Goal: Transaction & Acquisition: Purchase product/service

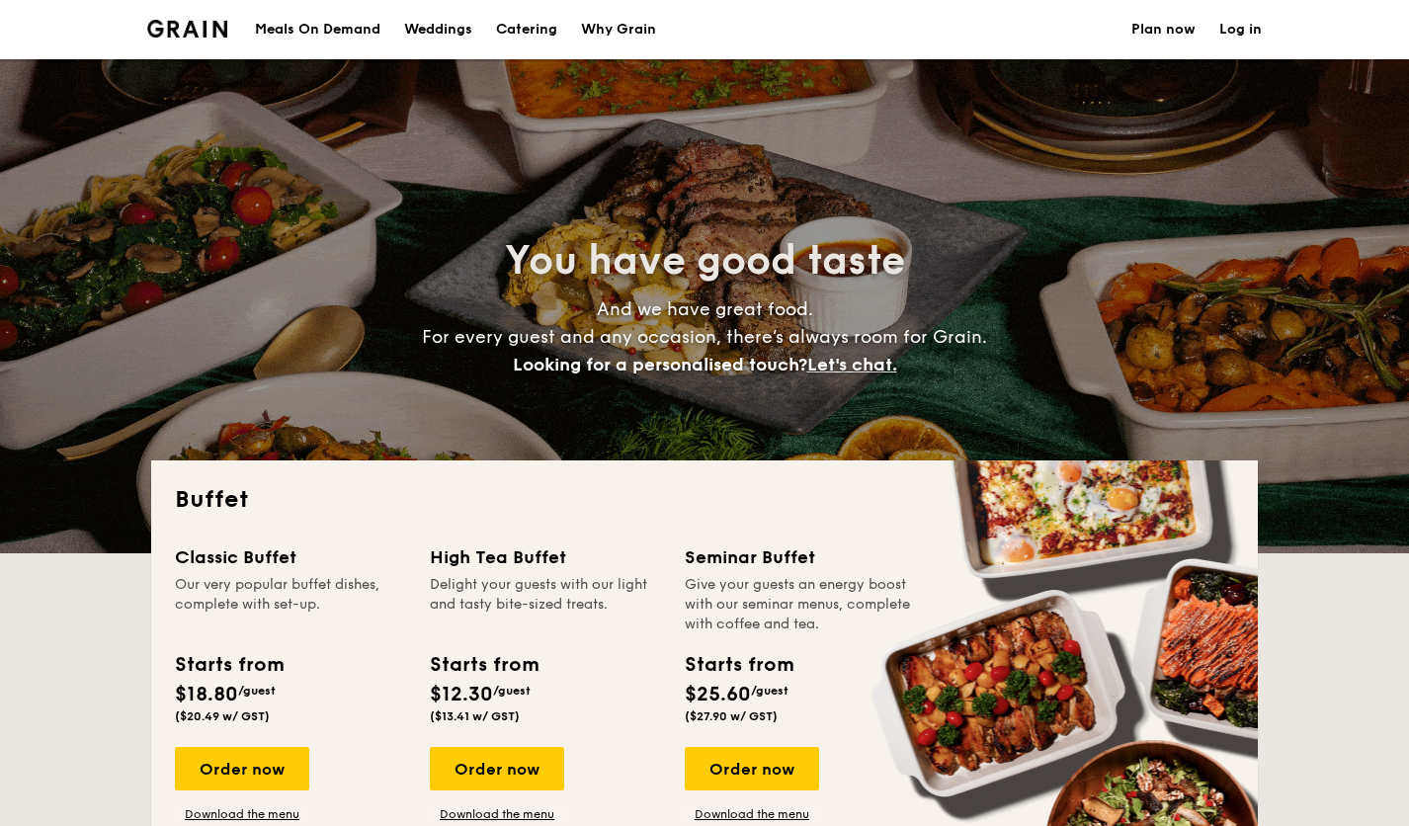
select select
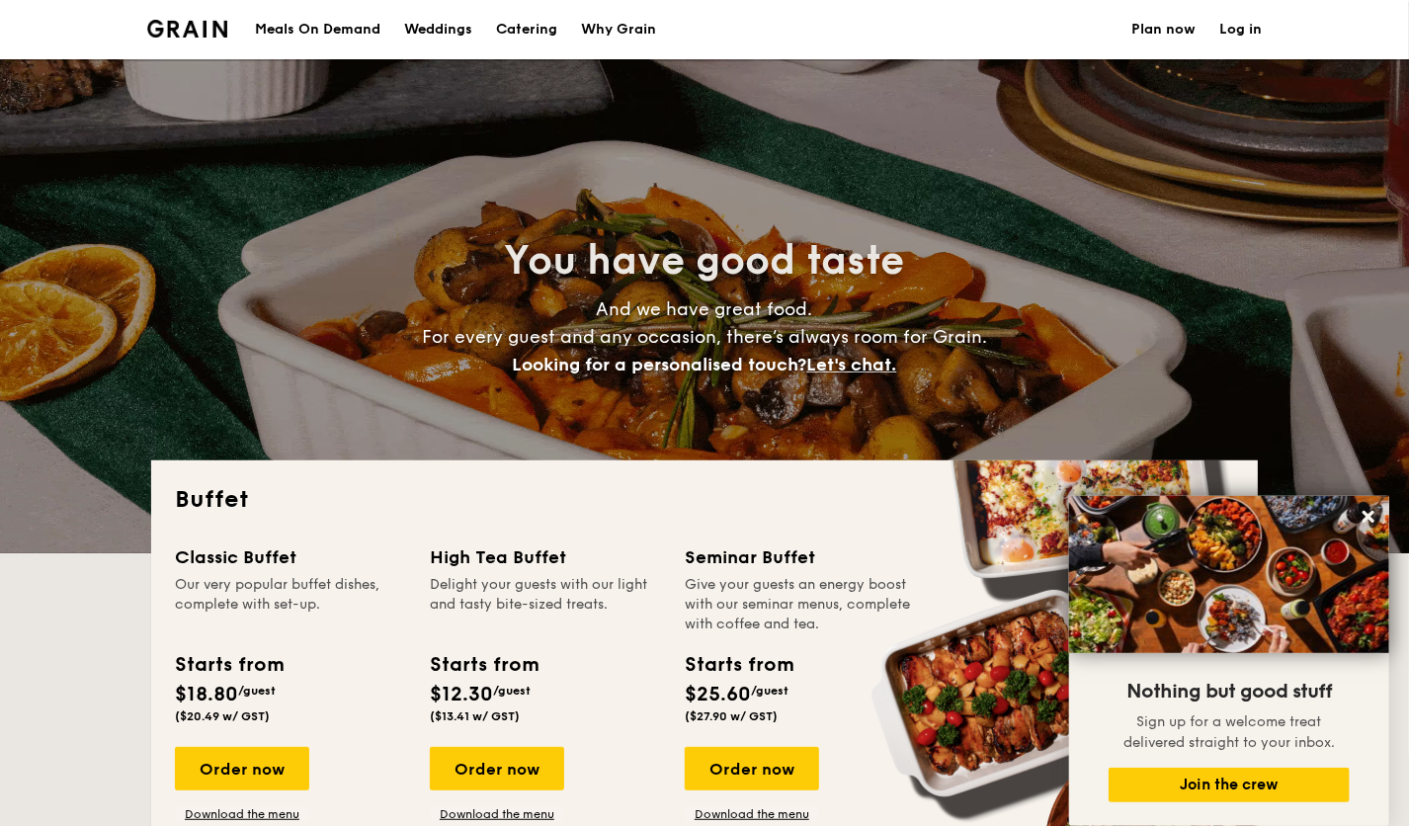
click at [526, 33] on h1 "Catering" at bounding box center [526, 29] width 61 height 59
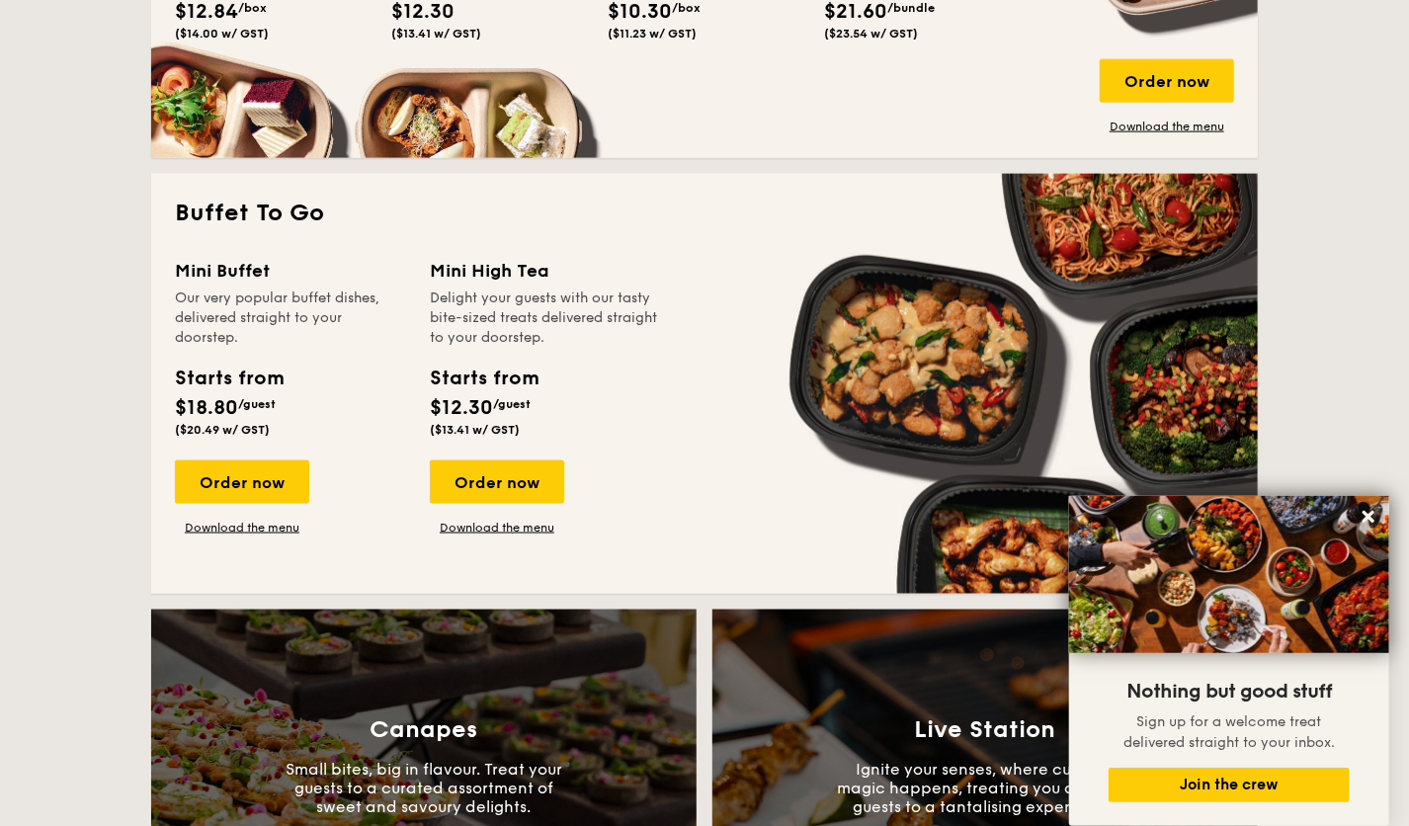
scroll to position [1157, 0]
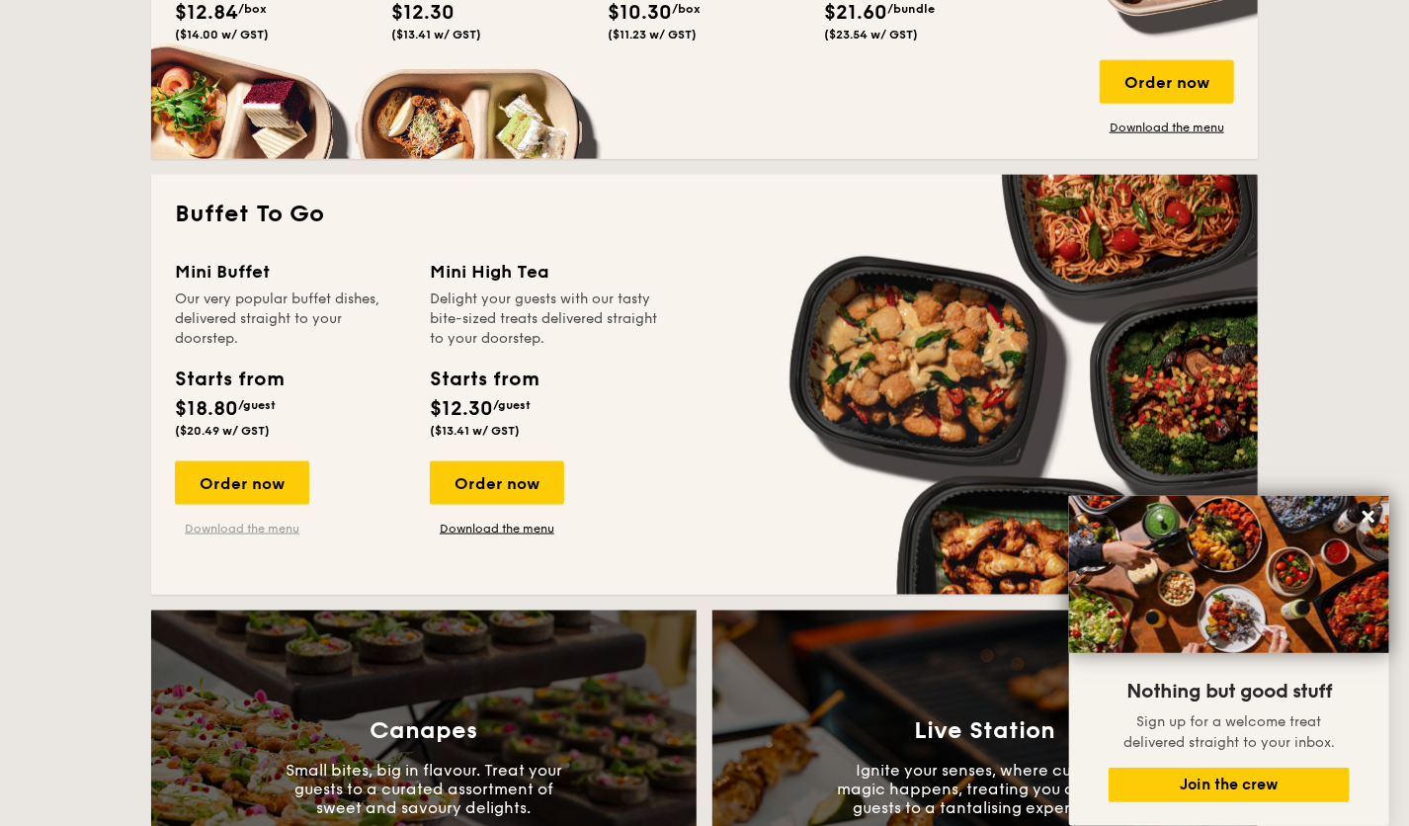
click at [250, 533] on link "Download the menu" at bounding box center [242, 529] width 134 height 16
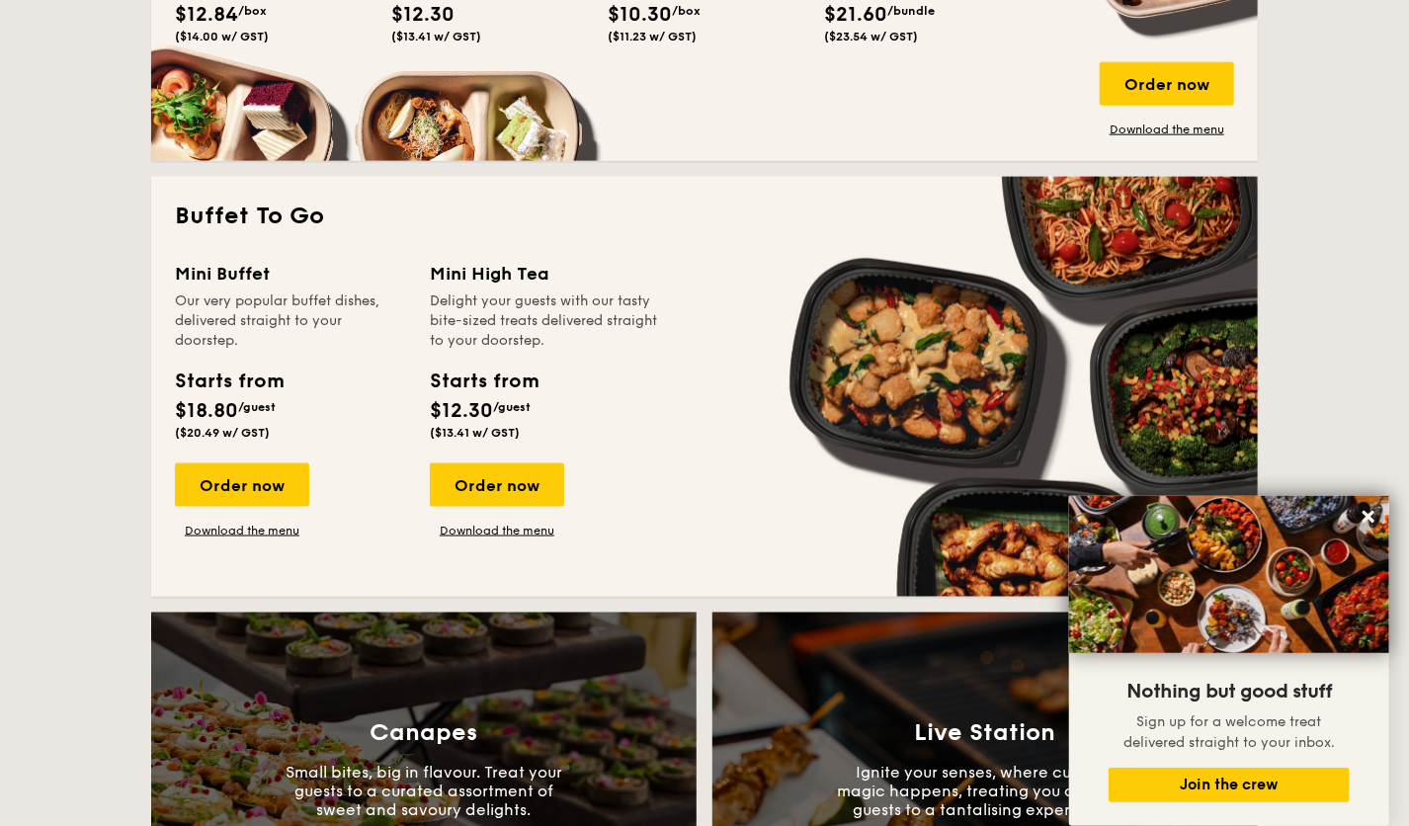
scroll to position [1154, 0]
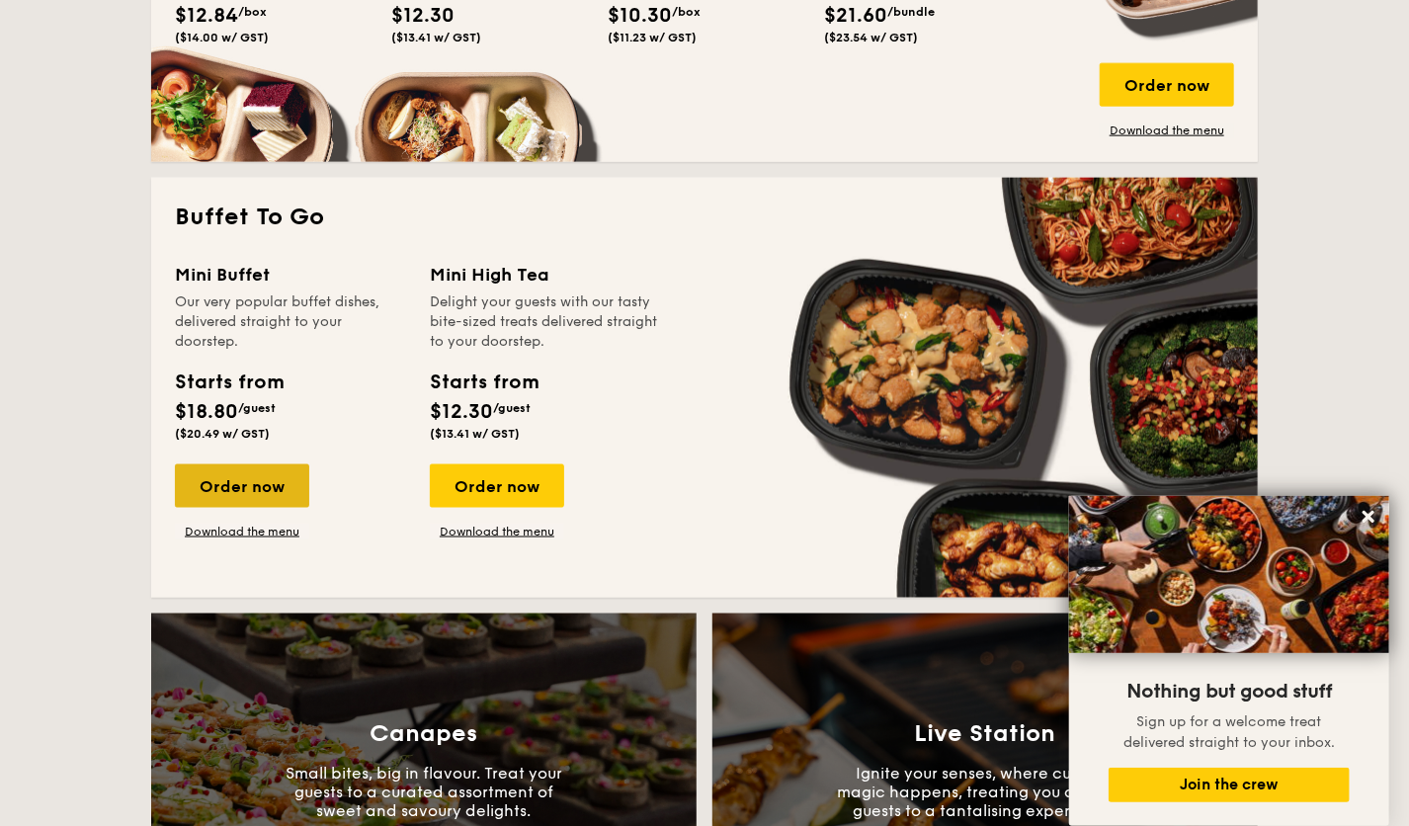
click at [274, 466] on div "Order now" at bounding box center [242, 485] width 134 height 43
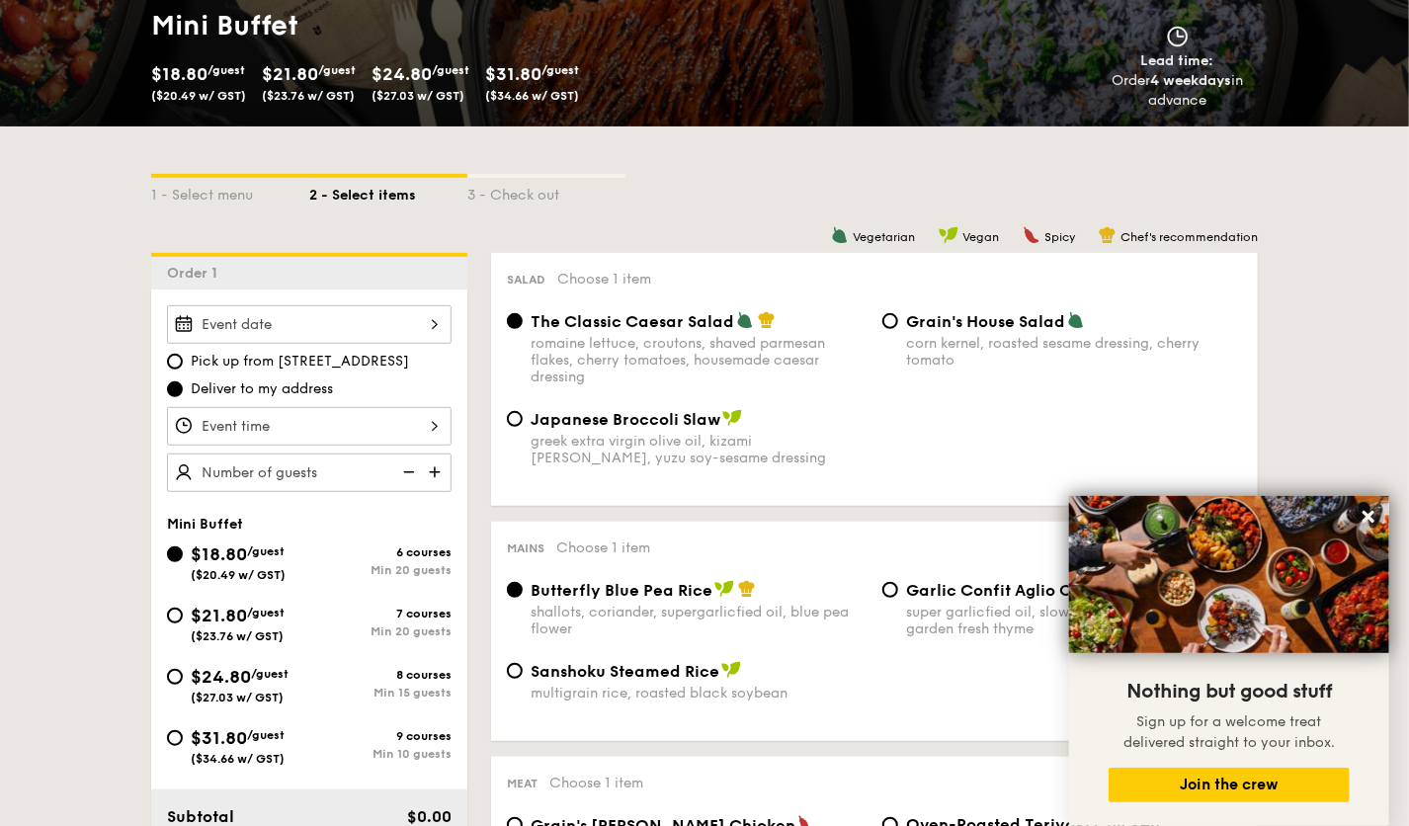
scroll to position [308, 0]
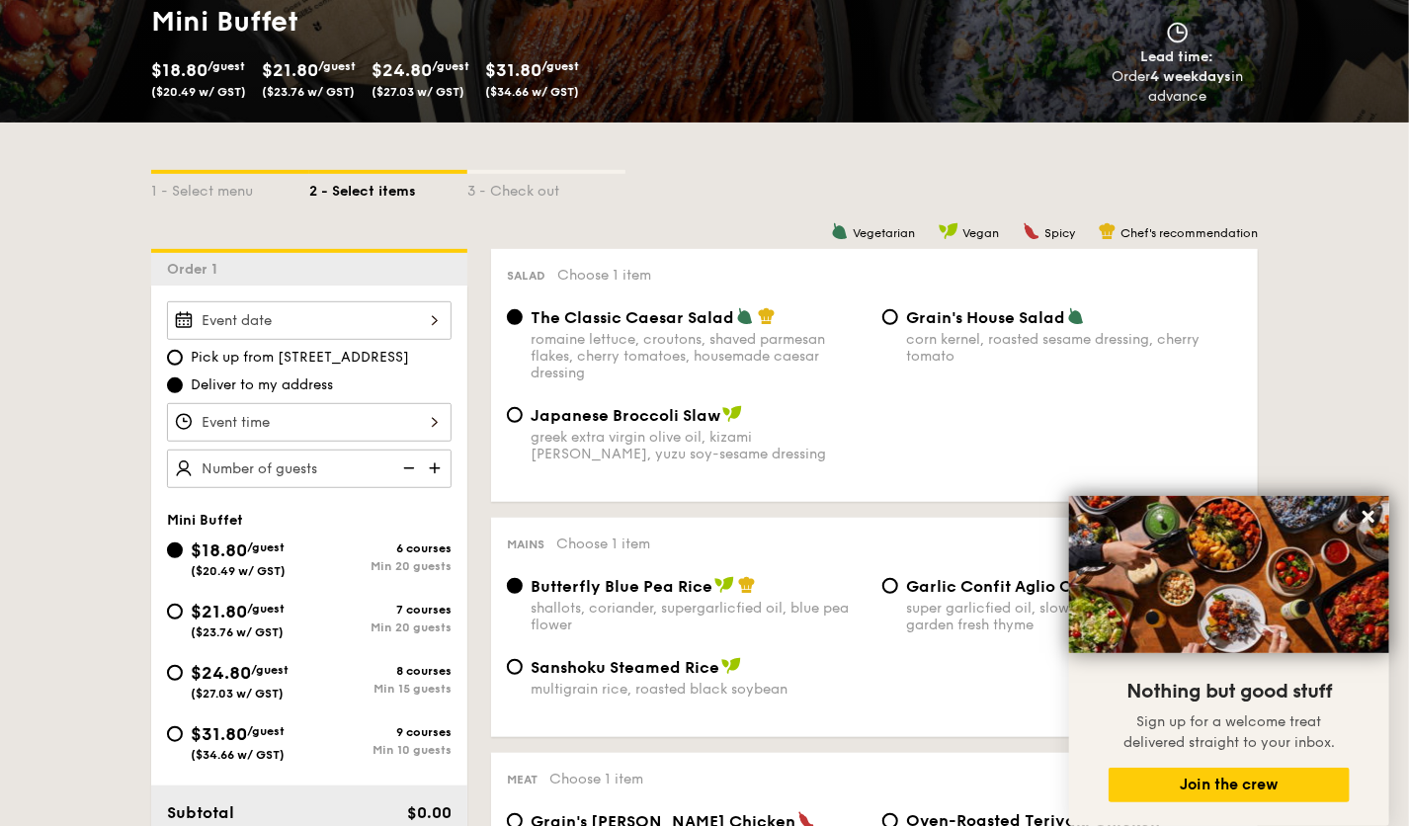
click at [347, 324] on div at bounding box center [309, 320] width 285 height 39
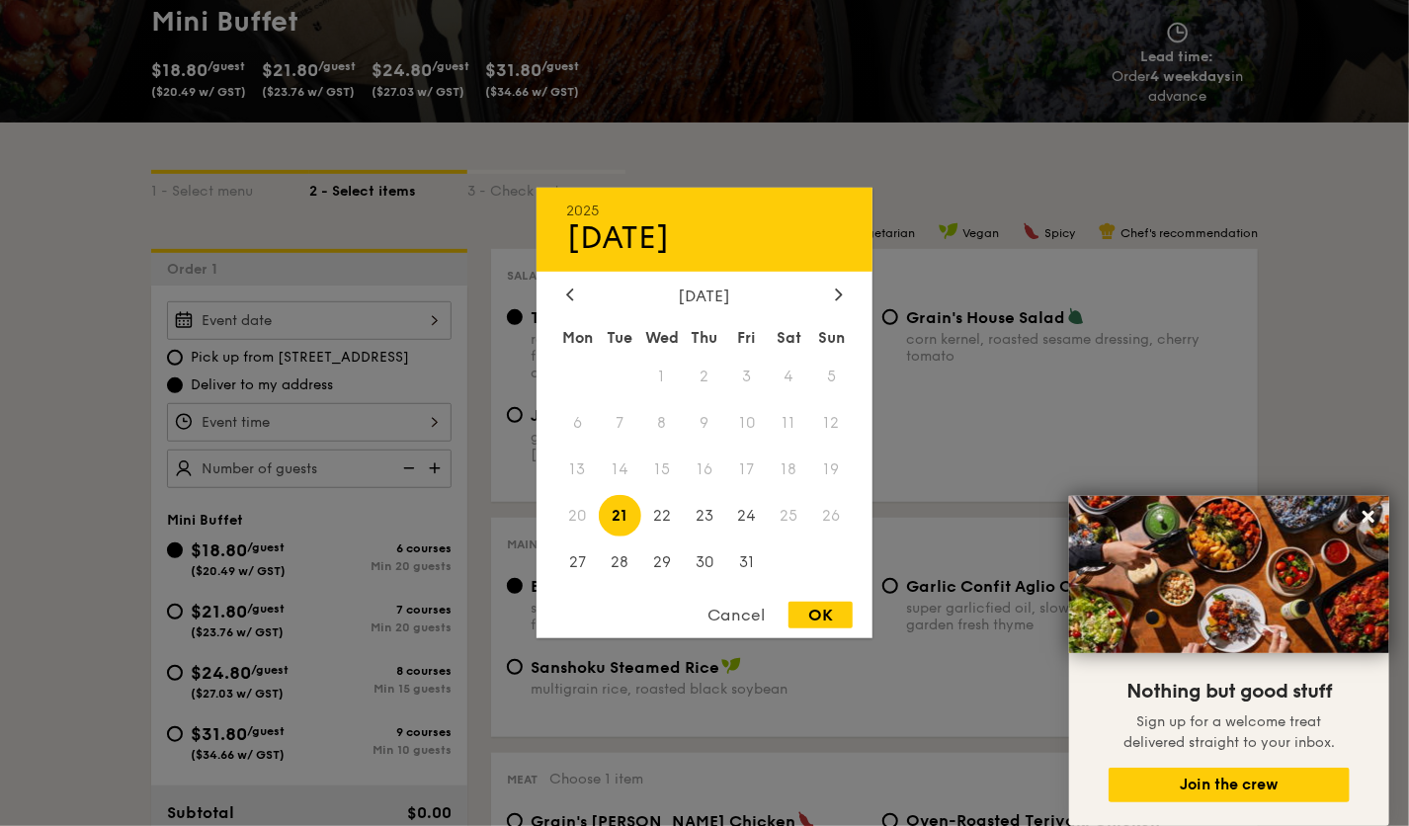
click at [796, 519] on span "25" at bounding box center [789, 515] width 42 height 42
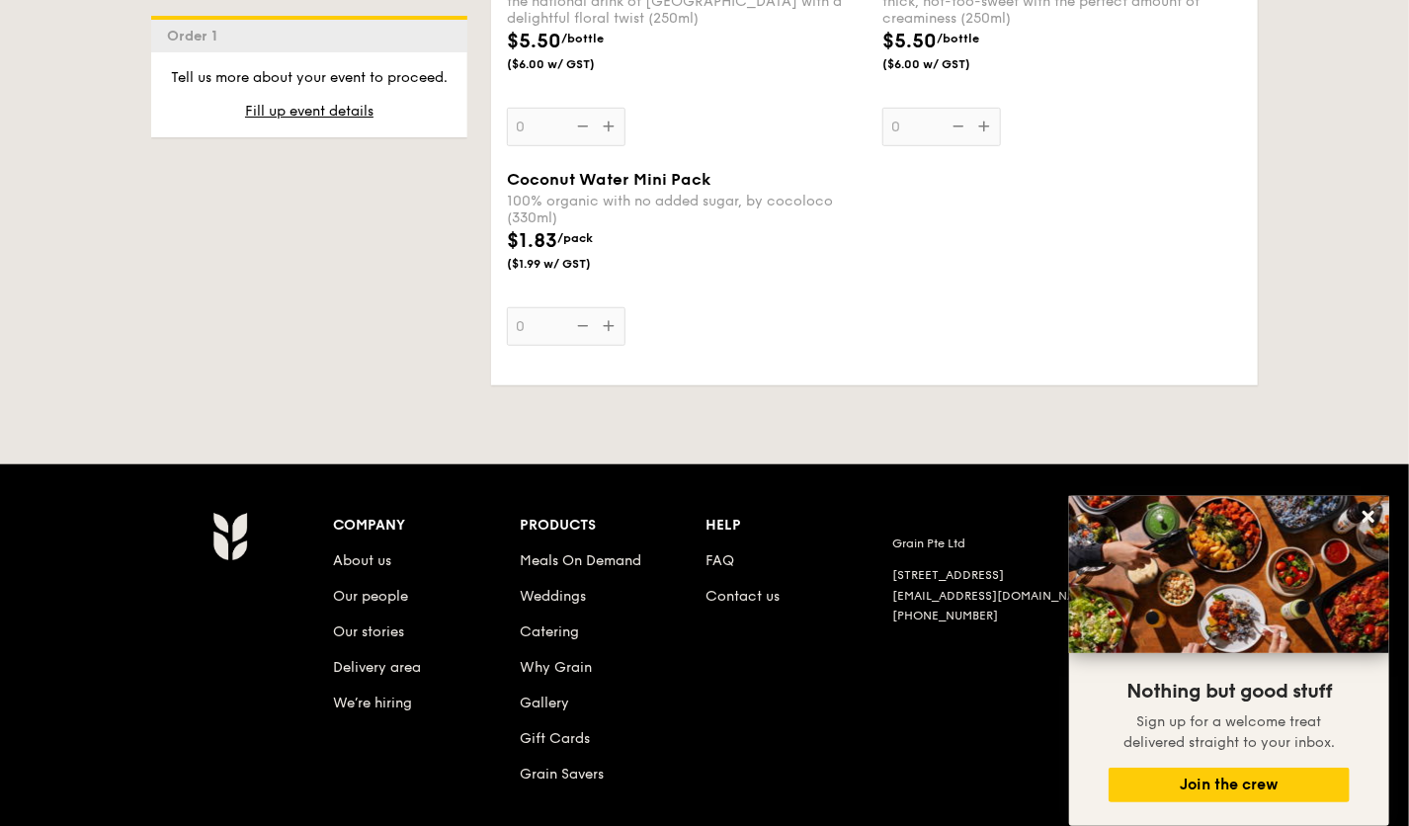
scroll to position [4081, 0]
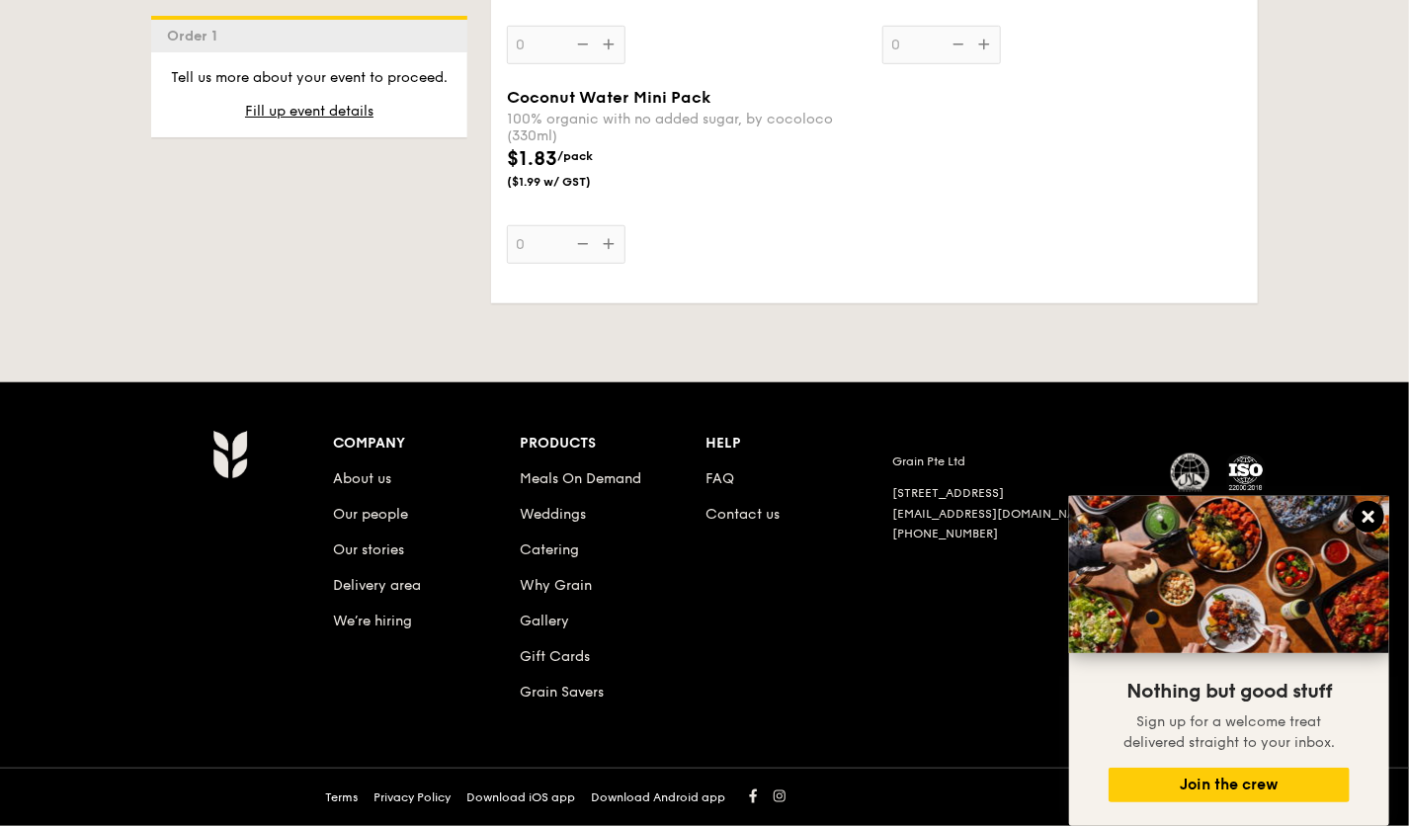
click at [1364, 522] on icon at bounding box center [1368, 517] width 12 height 12
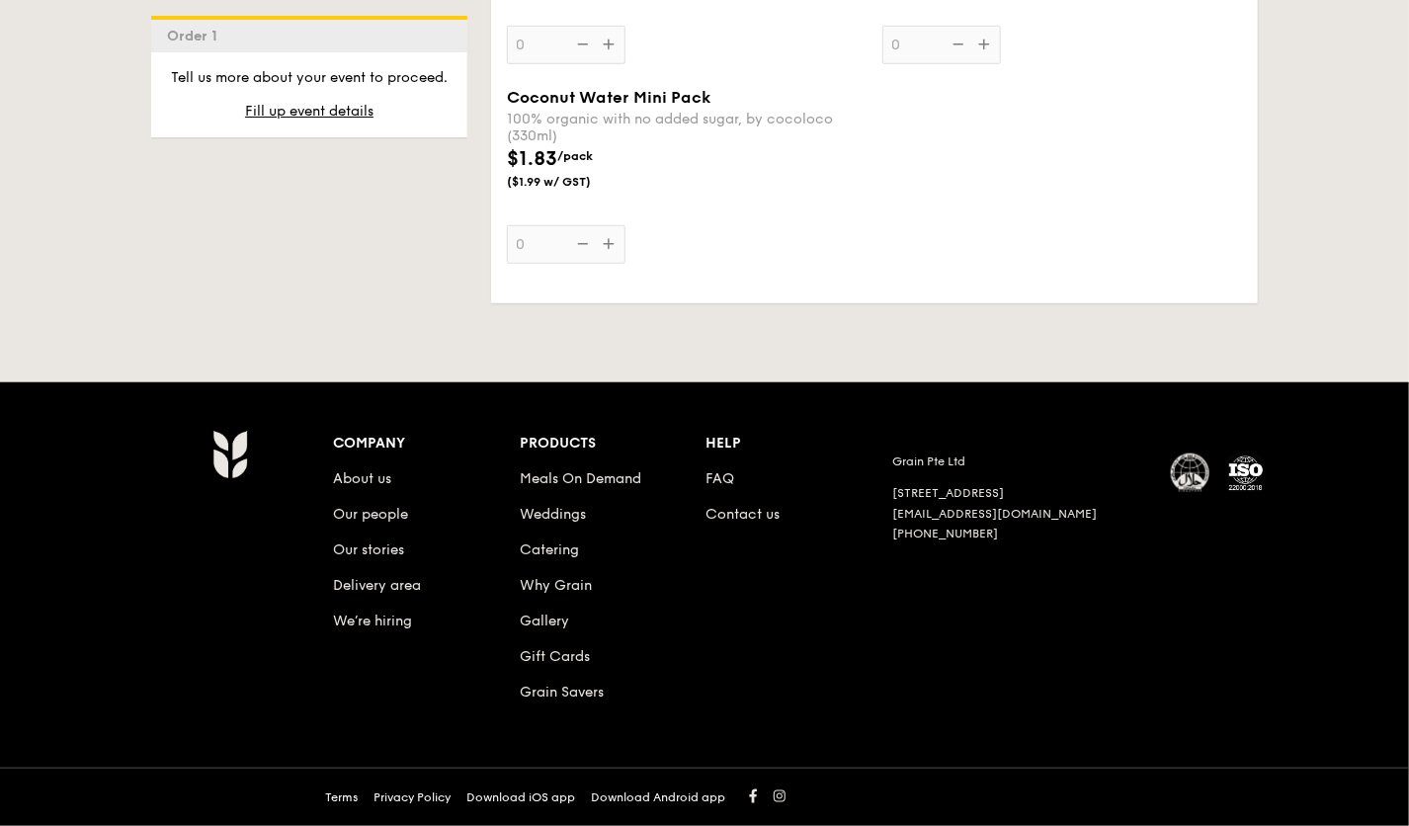
click at [902, 611] on div "Company About us Our people Our stories Delivery area We’re hiring Products Mea…" at bounding box center [799, 583] width 933 height 306
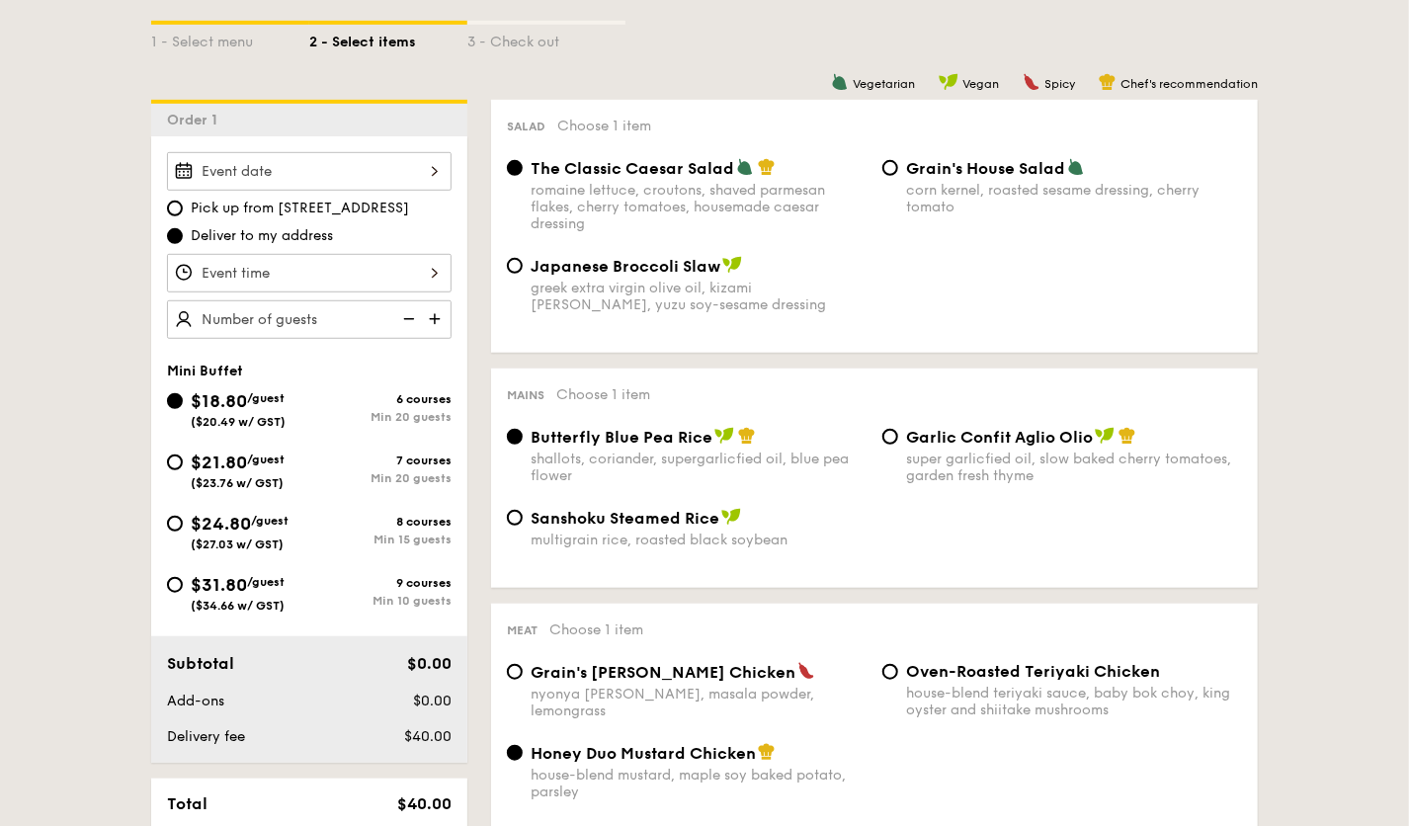
scroll to position [458, 0]
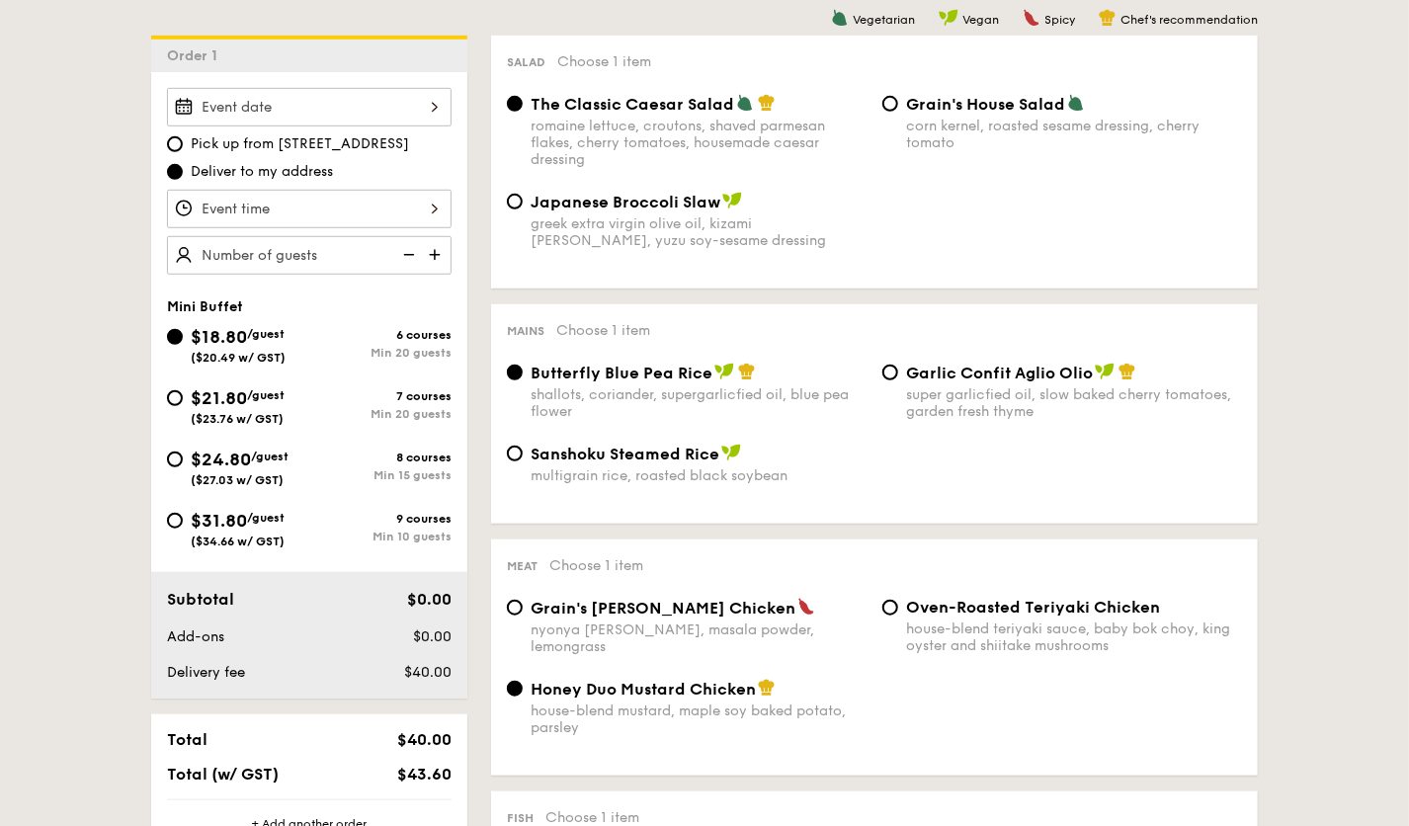
scroll to position [0, 0]
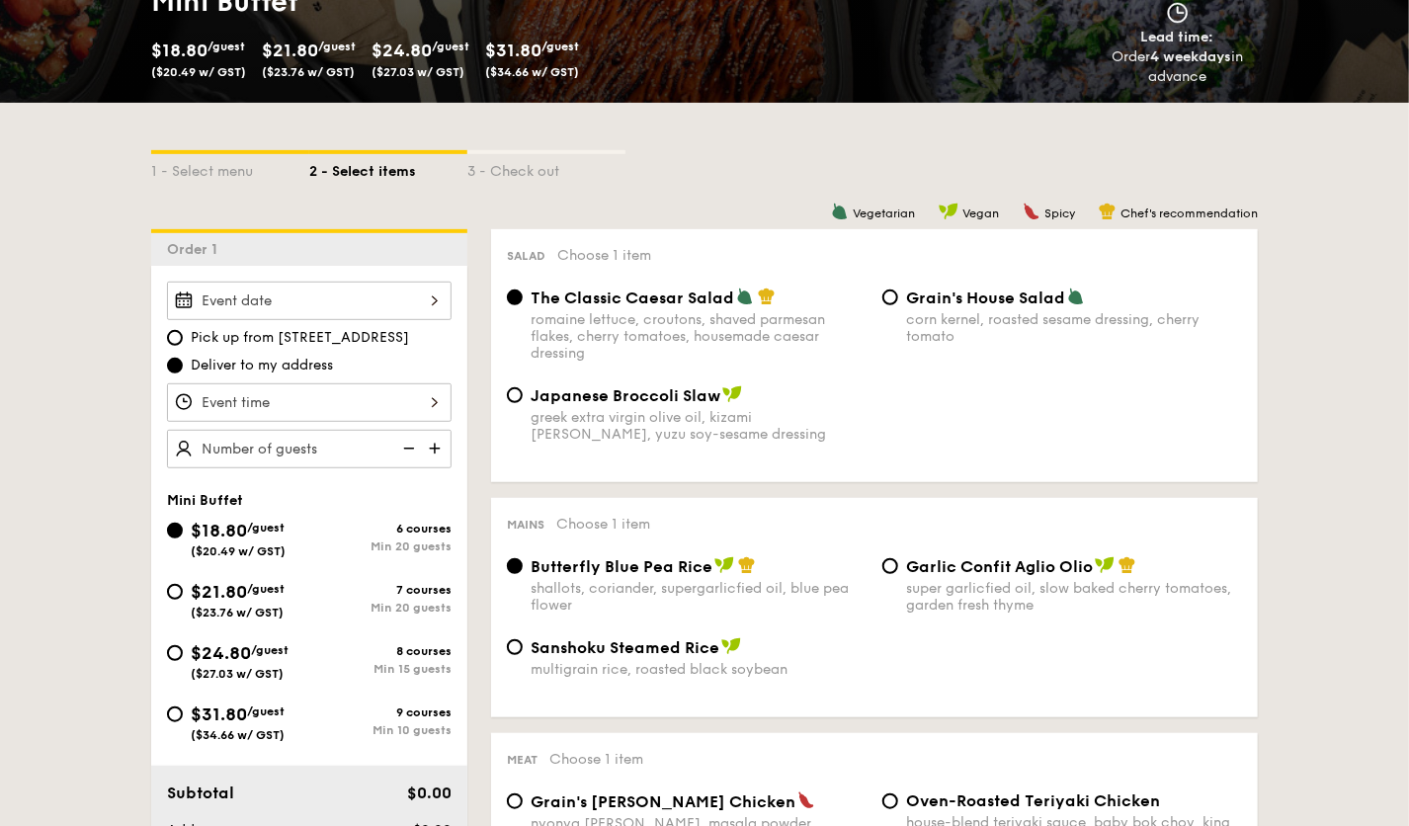
scroll to position [328, 0]
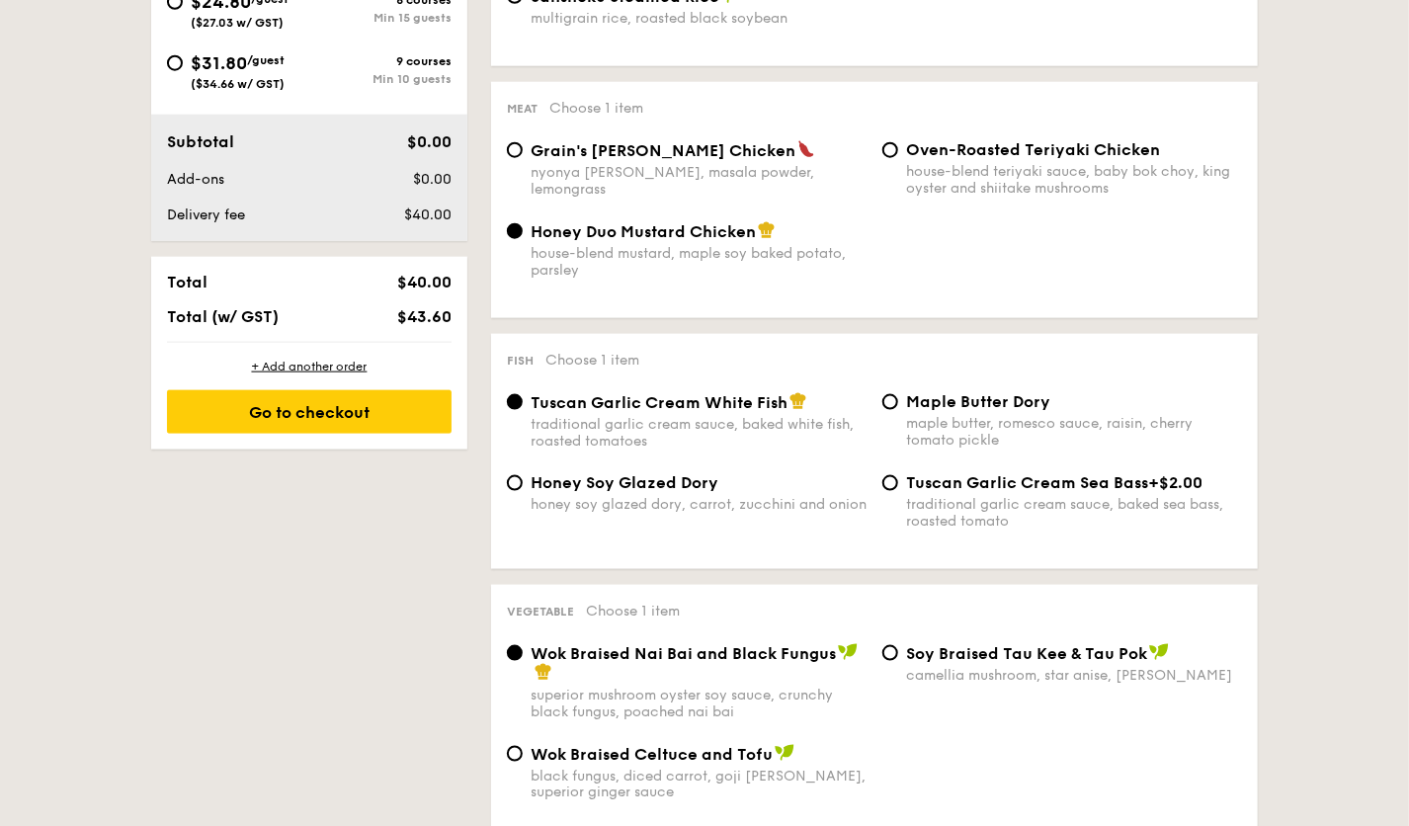
scroll to position [980, 0]
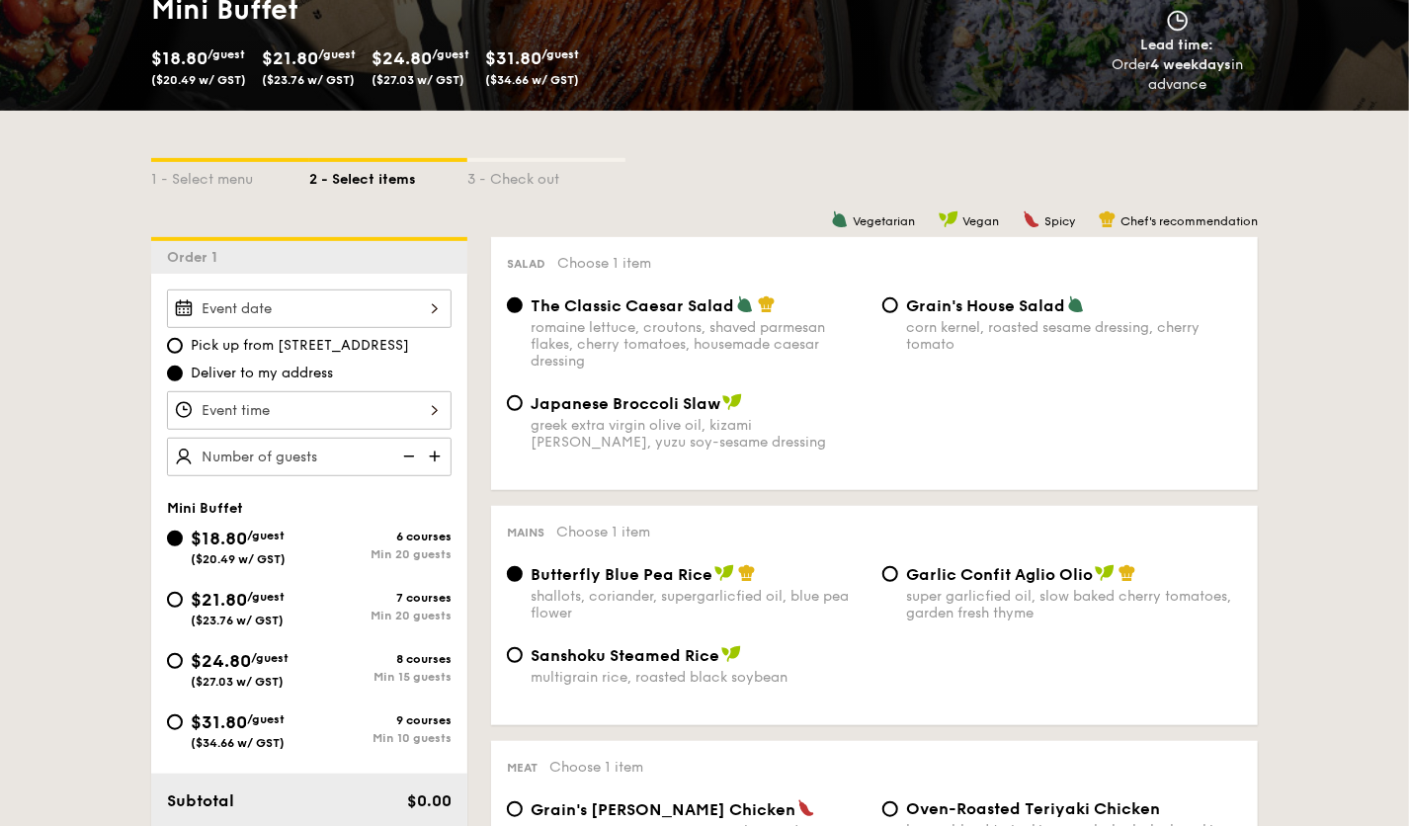
scroll to position [330, 0]
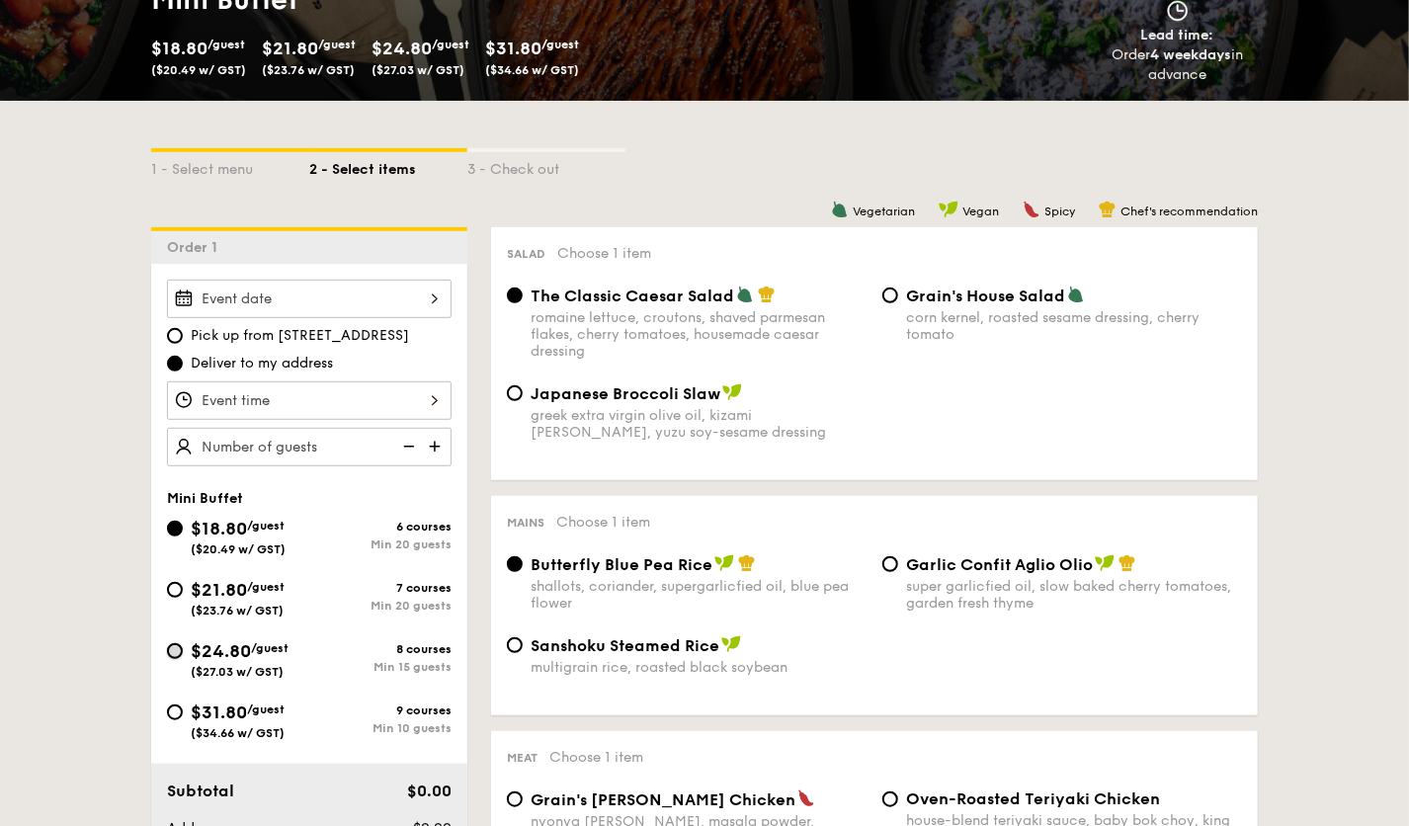
click at [177, 649] on input "$24.80 /guest ($27.03 w/ GST) 8 courses Min 15 guests" at bounding box center [175, 651] width 16 height 16
radio input "true"
radio input "false"
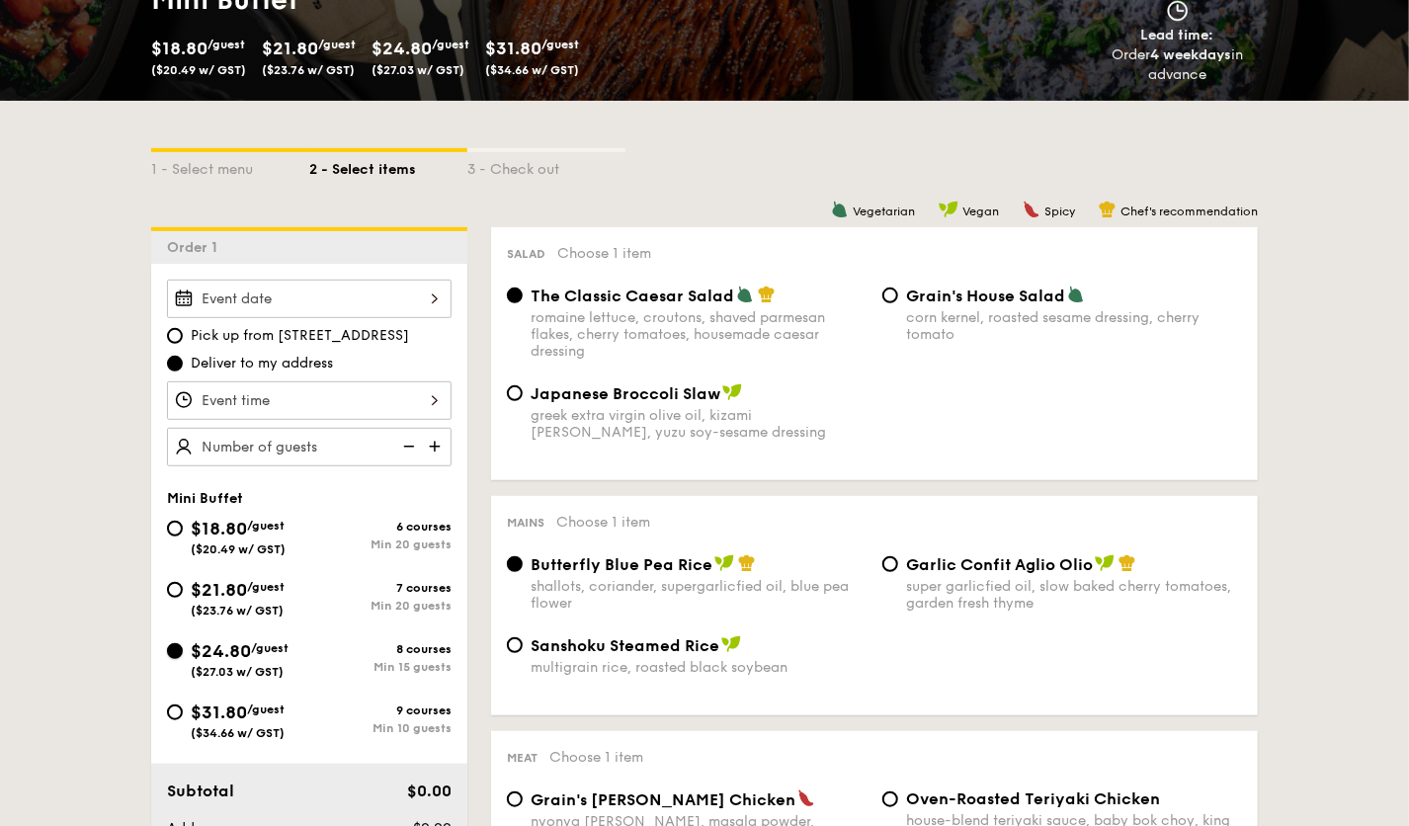
radio input "true"
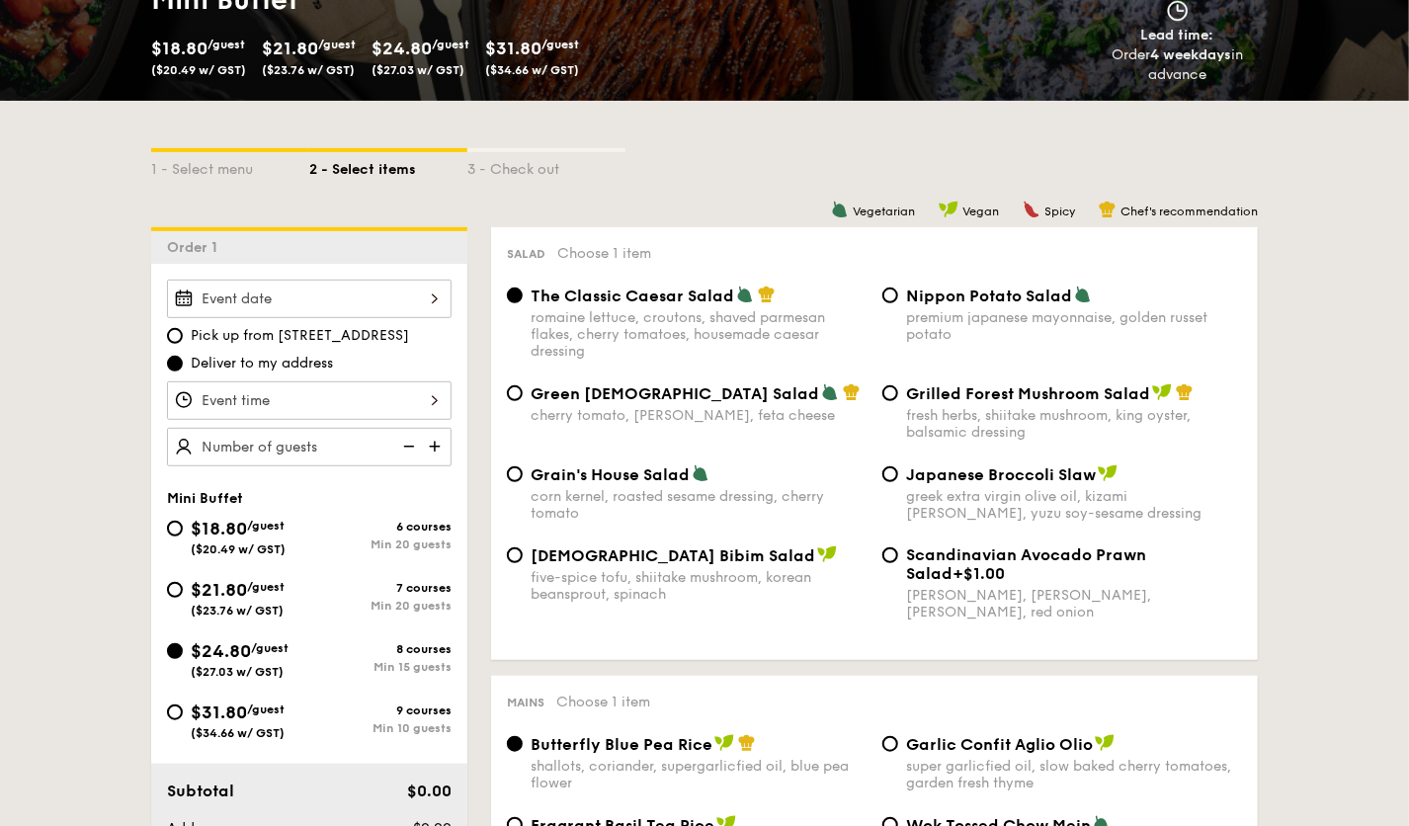
click at [949, 405] on div "Grilled Forest Mushroom Salad fresh herbs, shiitake mushroom, king oyster, bals…" at bounding box center [1074, 411] width 336 height 57
click at [898, 401] on input "Grilled Forest Mushroom Salad fresh herbs, shiitake mushroom, king oyster, bals…" at bounding box center [890, 393] width 16 height 16
radio input "true"
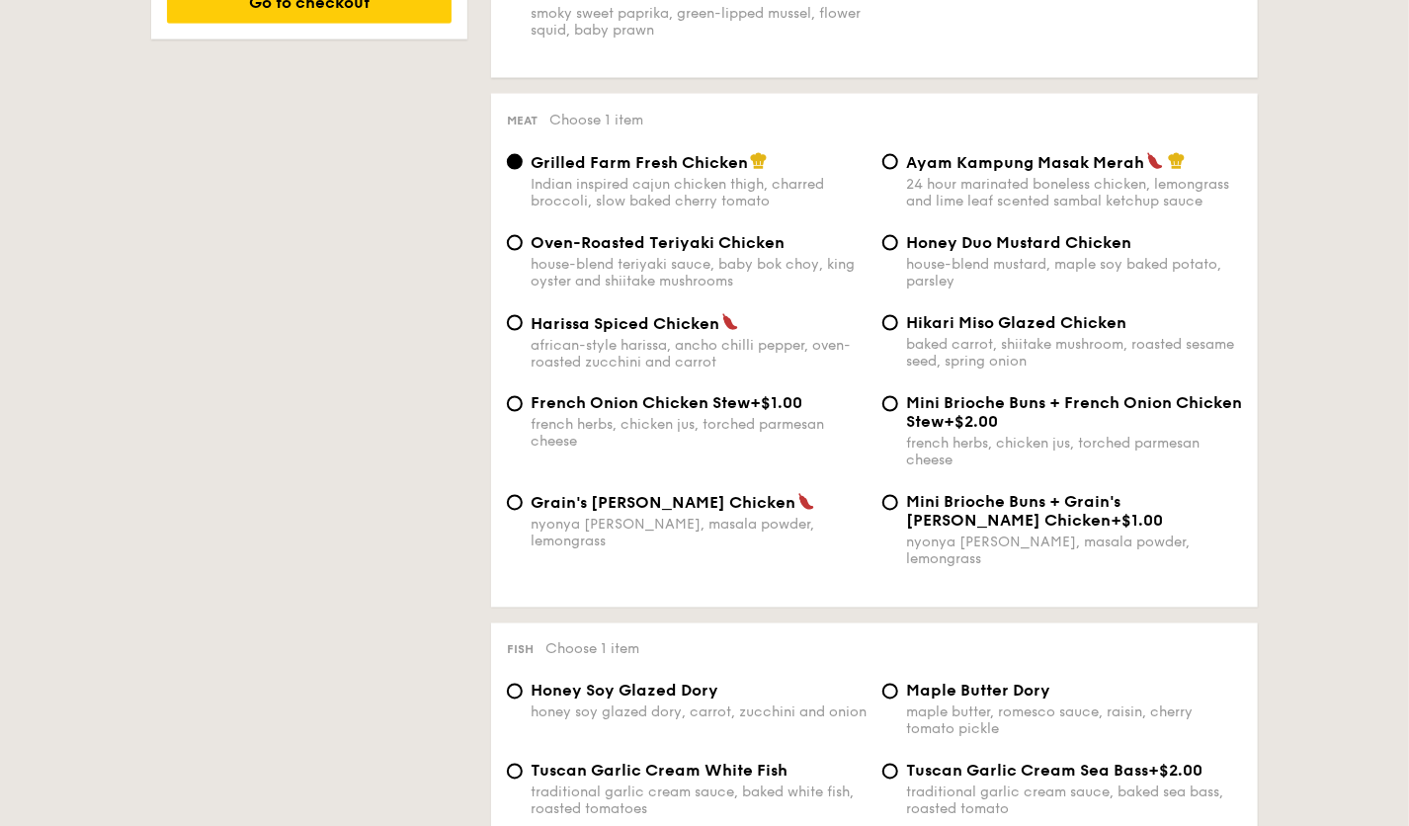
scroll to position [1390, 0]
click at [676, 512] on span "Grain's [PERSON_NAME] Chicken" at bounding box center [662, 502] width 265 height 19
click at [523, 510] on input "Grain's [PERSON_NAME] Chicken nyonya [PERSON_NAME], masala powder, lemongrass" at bounding box center [515, 502] width 16 height 16
radio input "true"
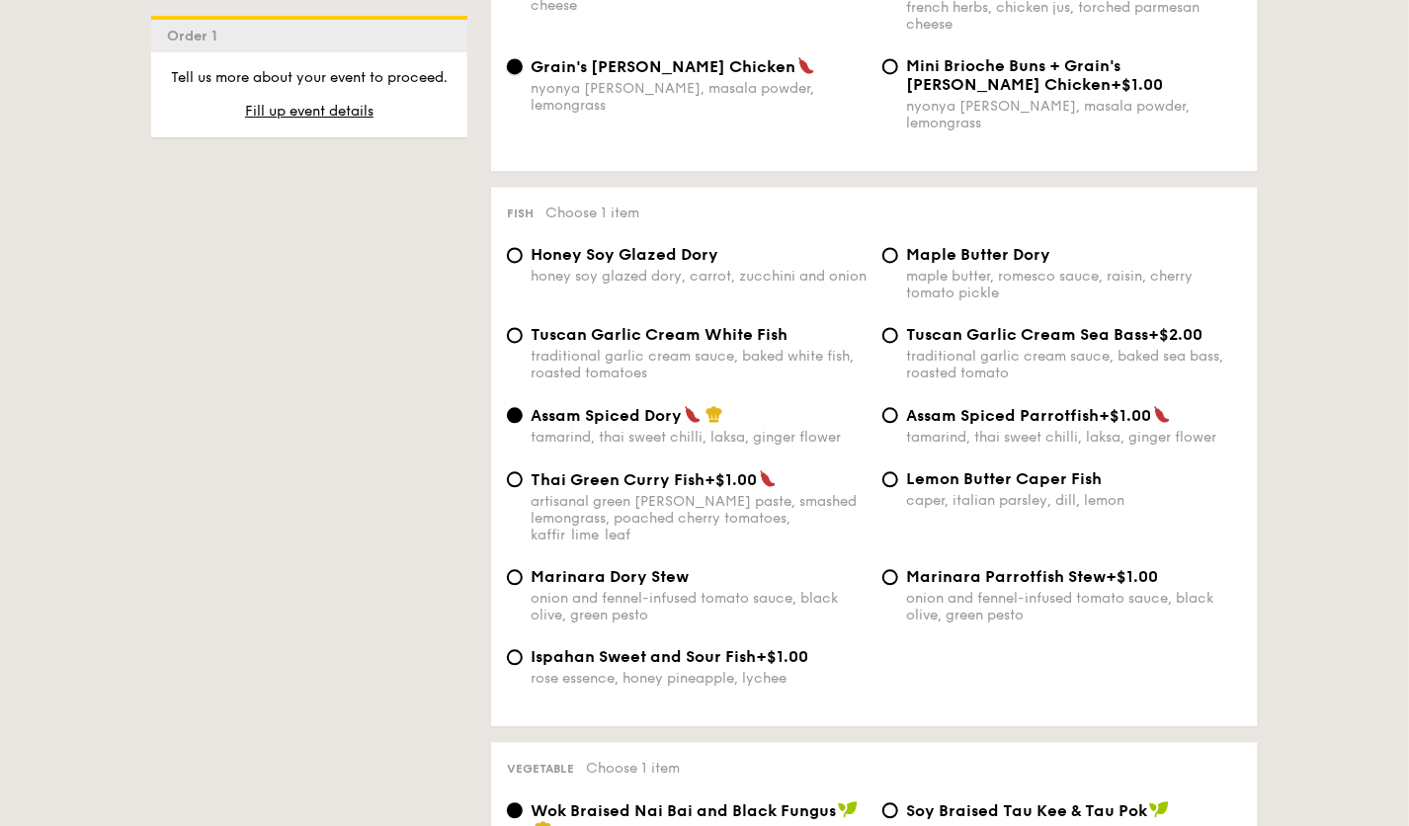
scroll to position [1836, 0]
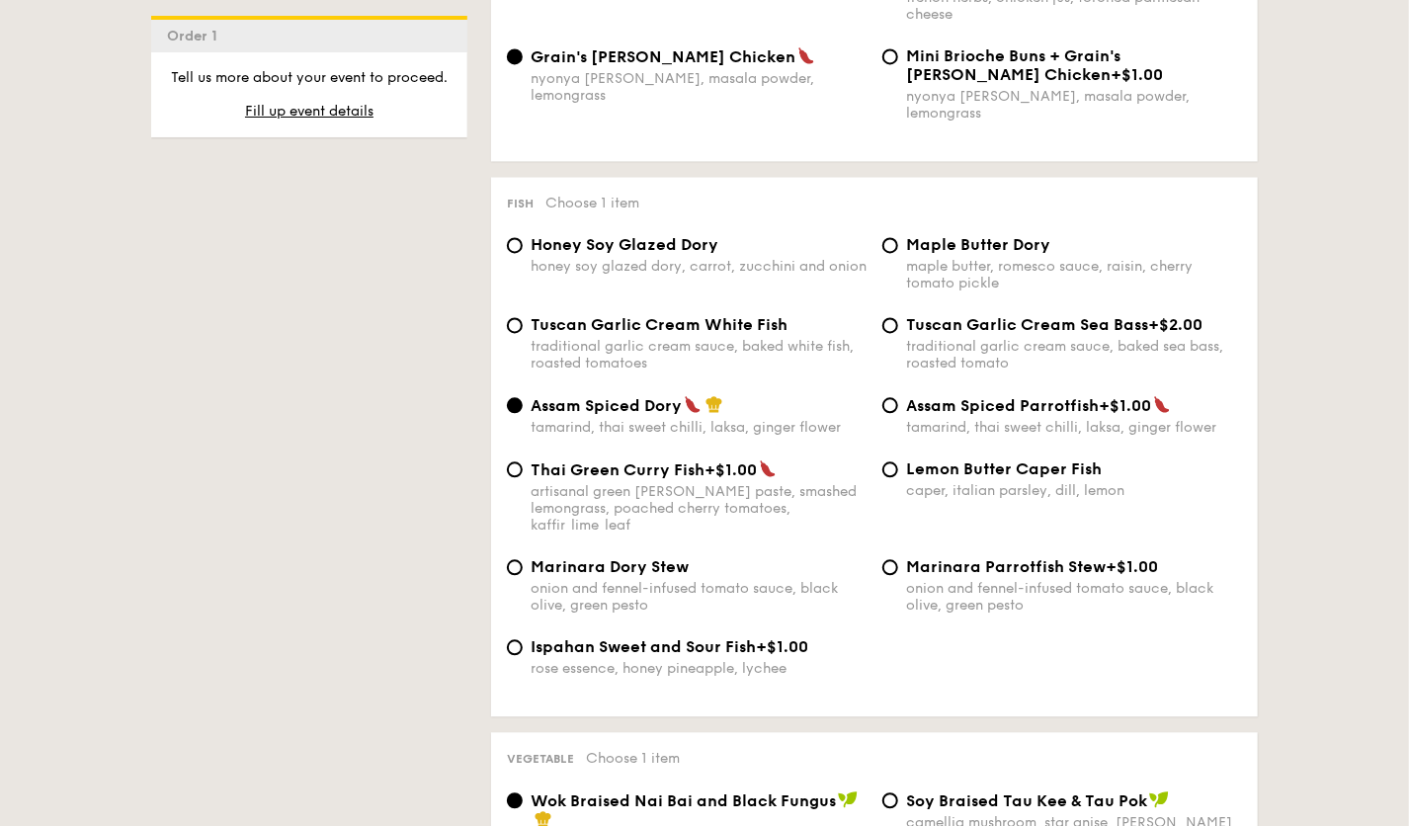
click at [931, 559] on span "Marinara Parrotfish Stew" at bounding box center [1006, 566] width 200 height 19
click at [898, 559] on input "Marinara Parrotfish Stew +$1.00 onion and fennel-infused tomato sauce, black ol…" at bounding box center [890, 567] width 16 height 16
radio input "true"
click at [651, 580] on div "onion and fennel-infused tomato sauce, black olive, green pesto" at bounding box center [698, 597] width 336 height 34
click at [523, 566] on input "Marinara Dory Stew onion and fennel-infused tomato sauce, black olive, green pe…" at bounding box center [515, 567] width 16 height 16
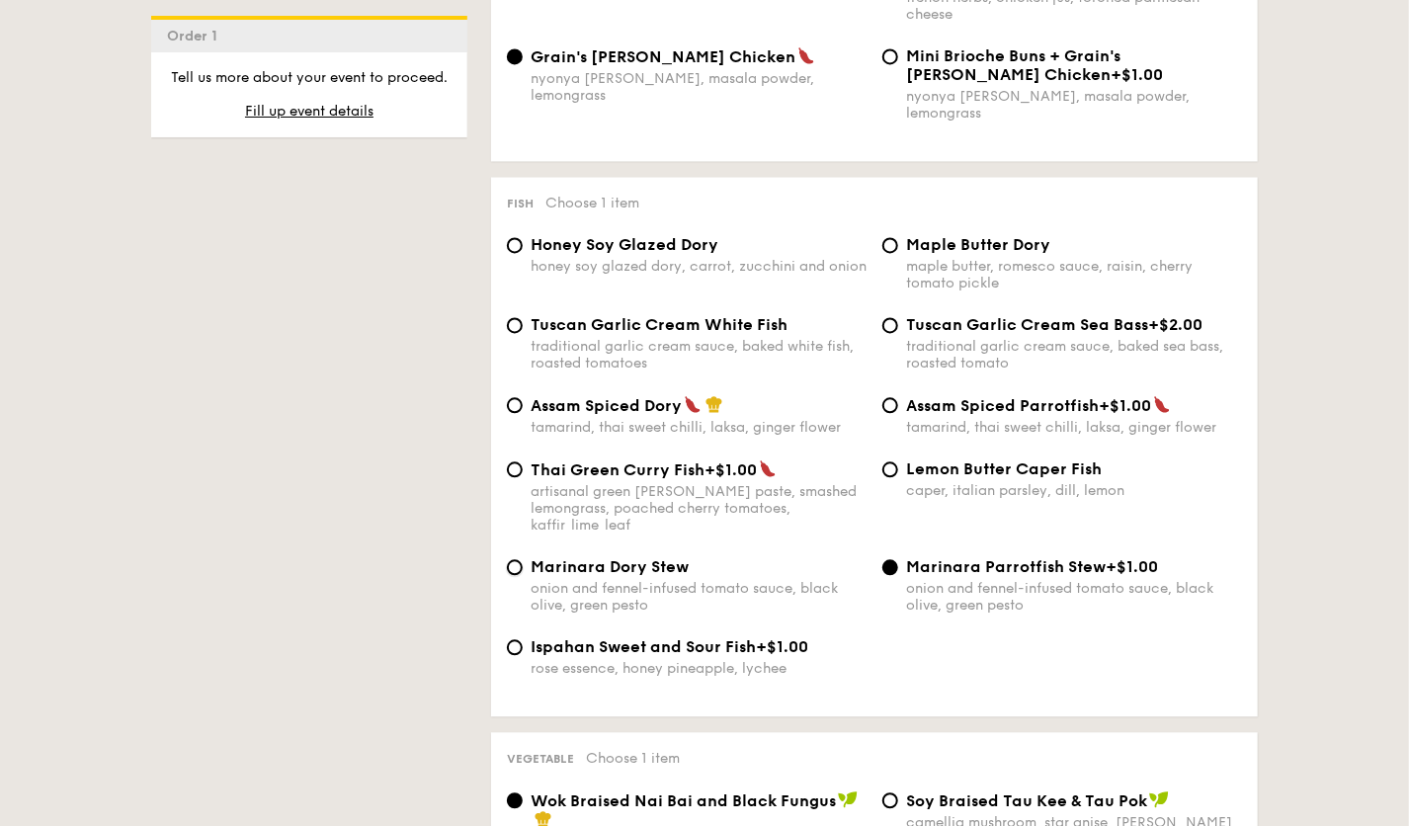
radio input "true"
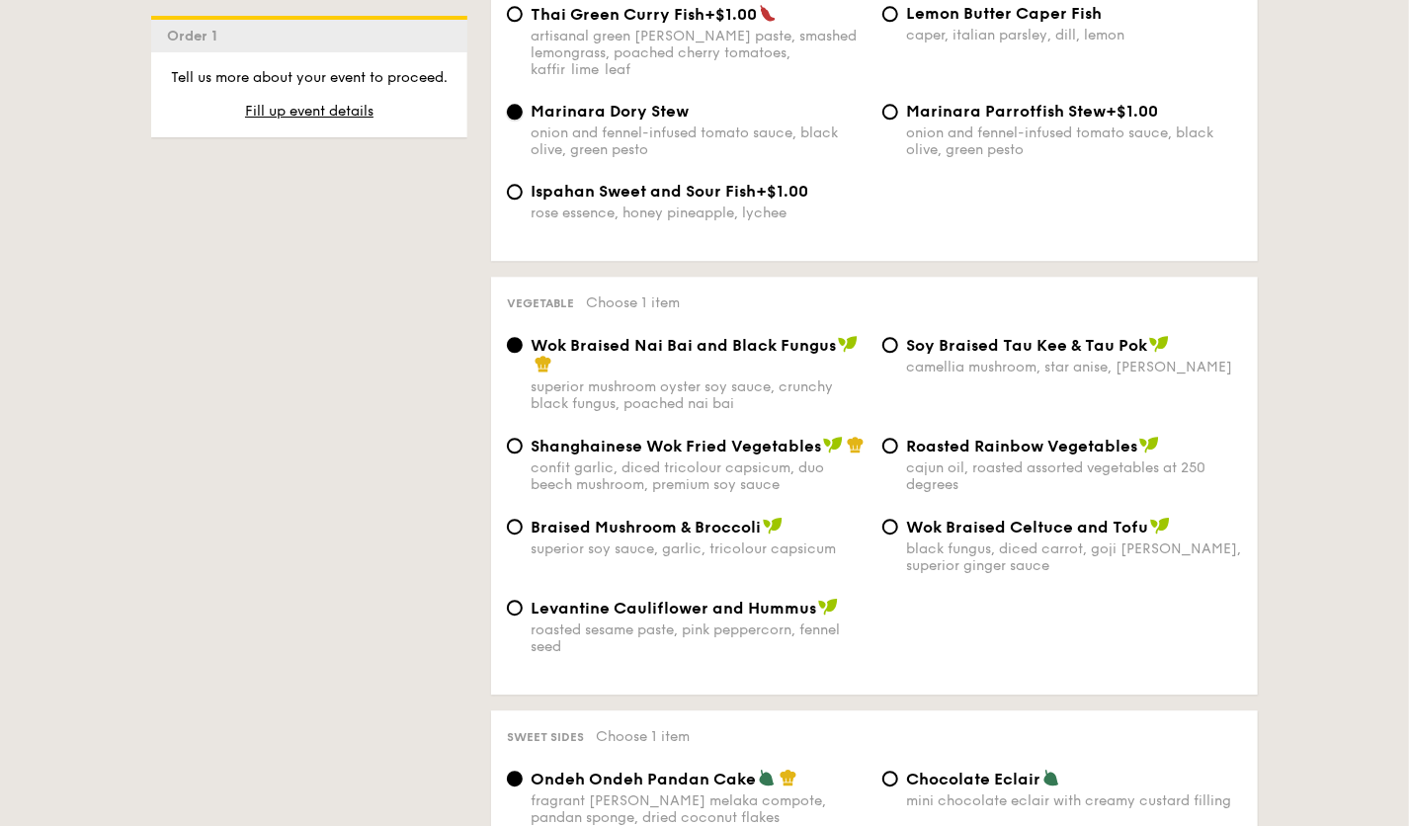
scroll to position [2292, 0]
click at [655, 530] on div "Braised Mushroom & Broccoli superior soy sauce, garlic, tricolour capsicum" at bounding box center [698, 536] width 336 height 41
click at [523, 530] on input "Braised Mushroom & Broccoli superior soy sauce, garlic, tricolour capsicum" at bounding box center [515, 526] width 16 height 16
radio input "true"
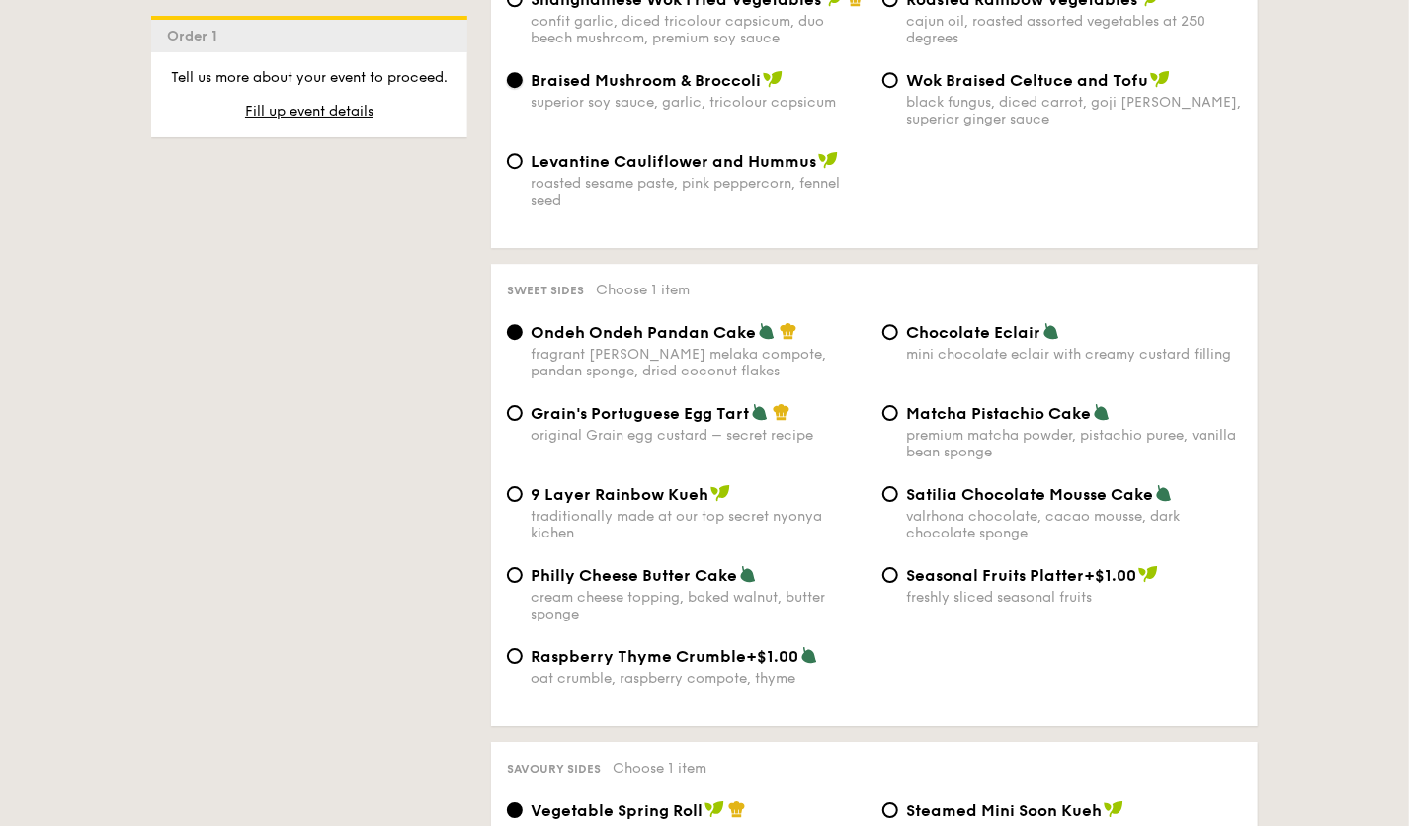
scroll to position [2740, 0]
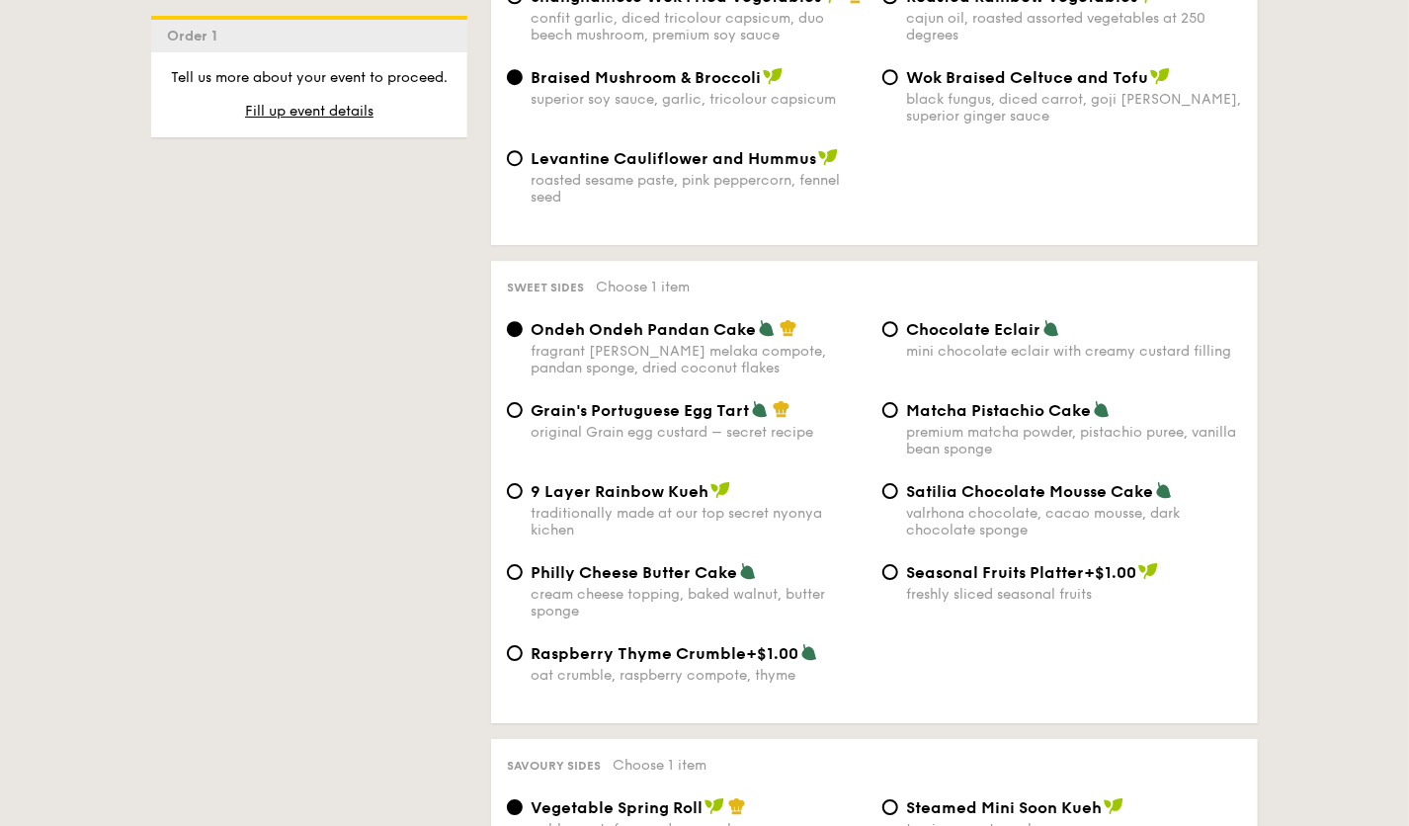
click at [661, 424] on div "original Grain egg custard – secret recipe" at bounding box center [698, 432] width 336 height 17
click at [523, 418] on input "Grain's Portuguese Egg Tart original Grain egg custard – secret recipe" at bounding box center [515, 410] width 16 height 16
radio input "true"
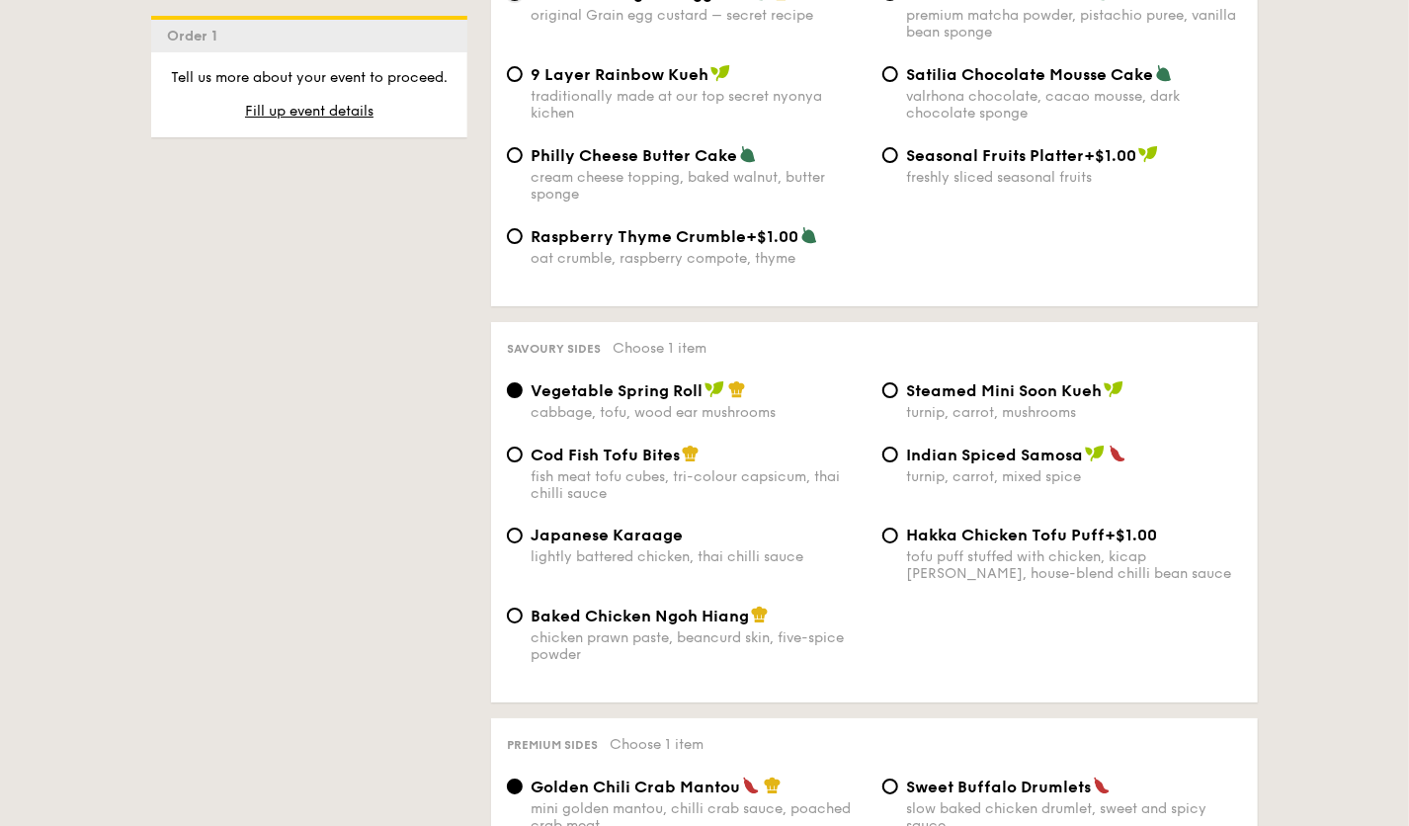
scroll to position [3192, 0]
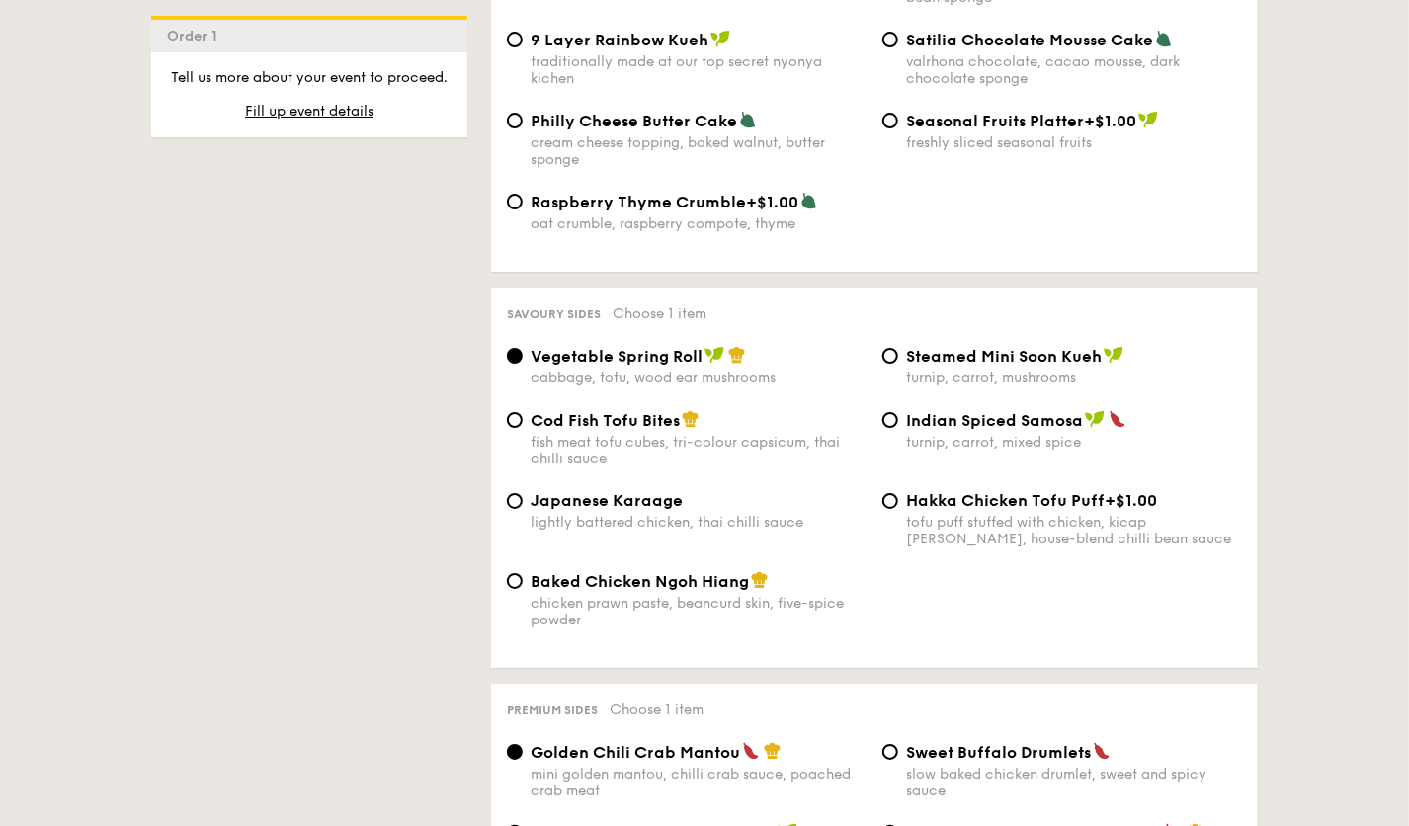
click at [599, 584] on span "Baked Chicken Ngoh Hiang" at bounding box center [639, 581] width 218 height 19
click at [523, 584] on input "Baked Chicken Ngoh Hiang chicken prawn paste, beancurd skin, five-spice powder" at bounding box center [515, 581] width 16 height 16
radio input "true"
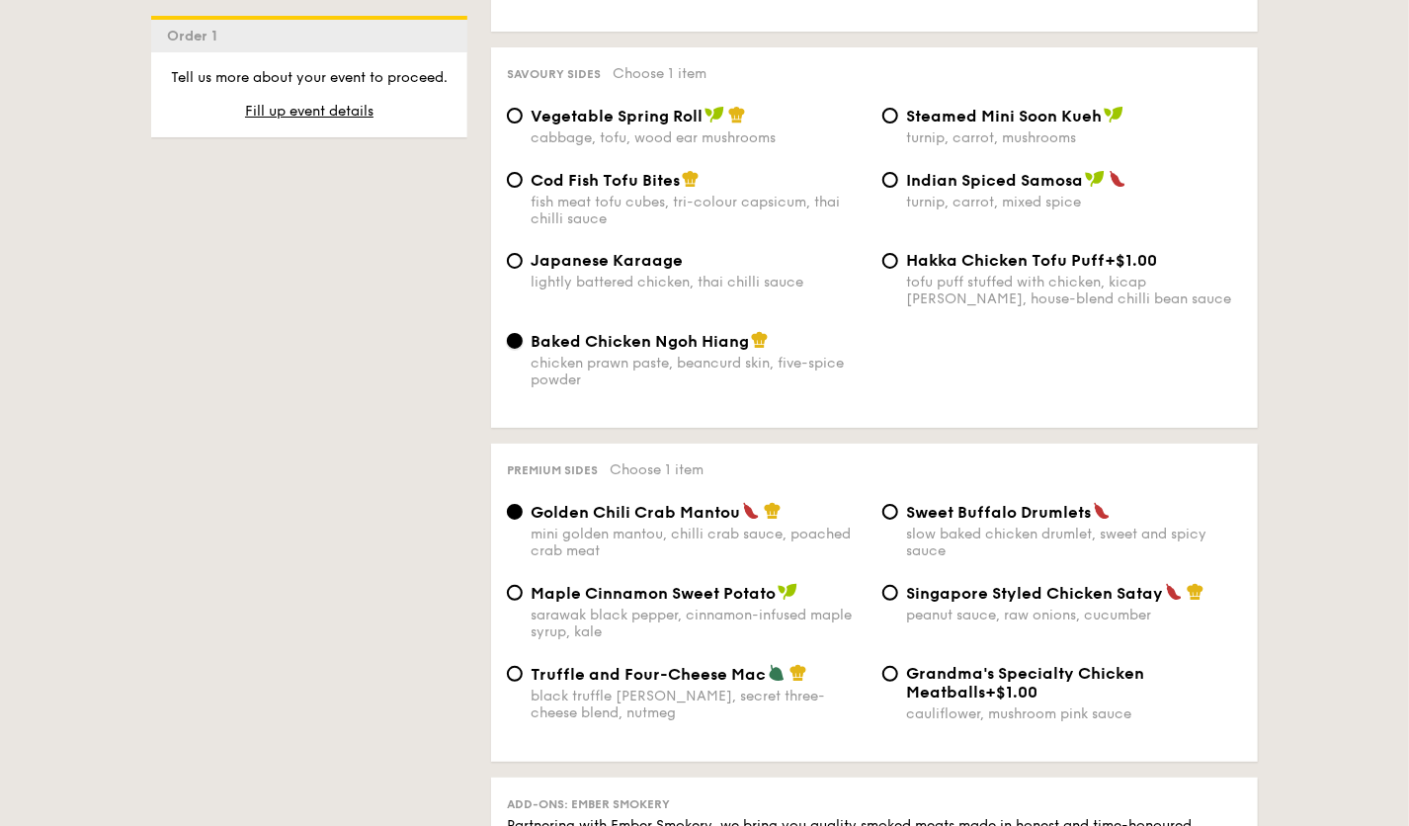
scroll to position [3433, 0]
click at [988, 506] on span "Sweet Buffalo Drumlets" at bounding box center [998, 511] width 185 height 19
click at [898, 506] on input "Sweet Buffalo Drumlets slow baked chicken drumlet, sweet and spicy sauce" at bounding box center [890, 511] width 16 height 16
radio input "true"
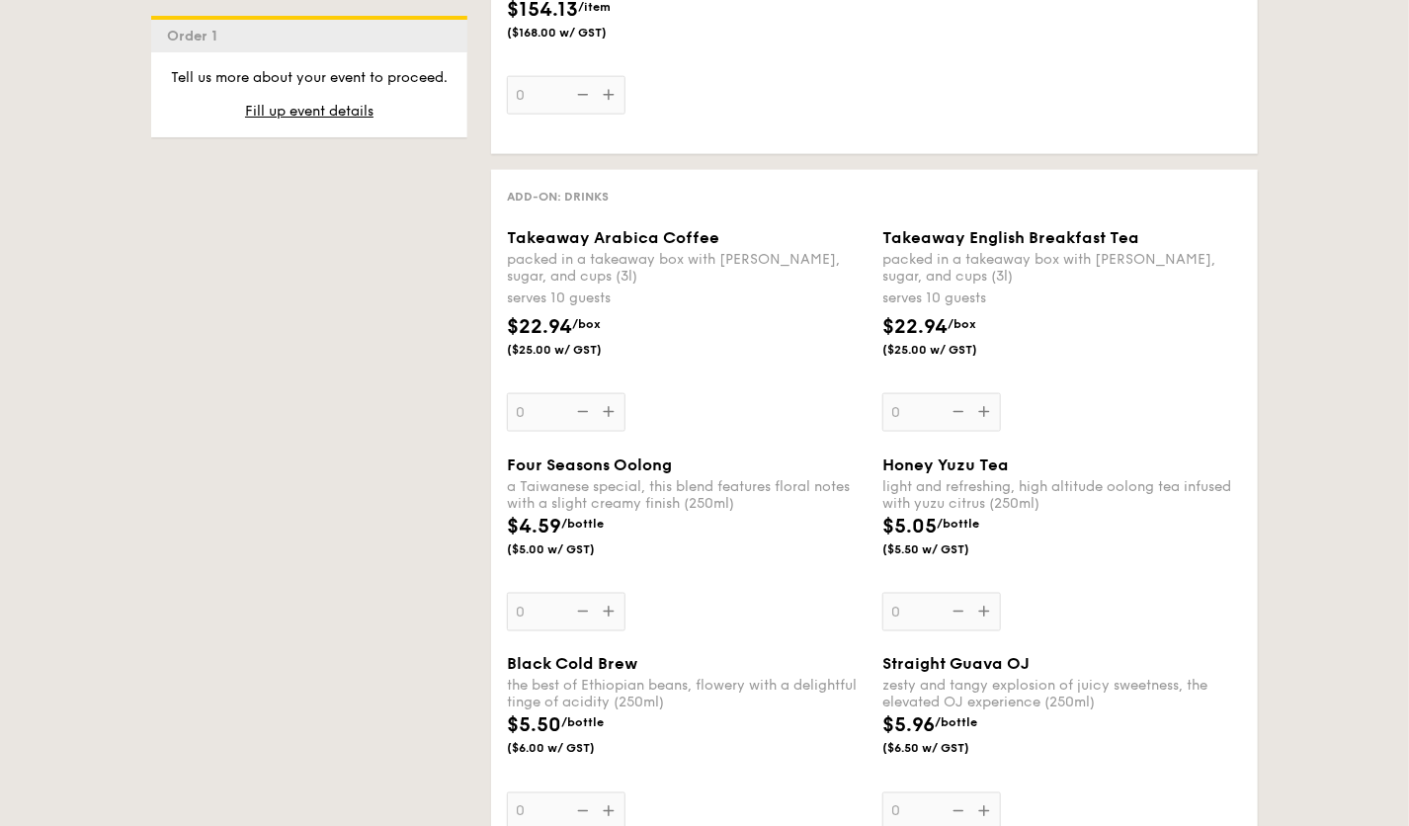
scroll to position [4645, 0]
